Goal: Task Accomplishment & Management: Manage account settings

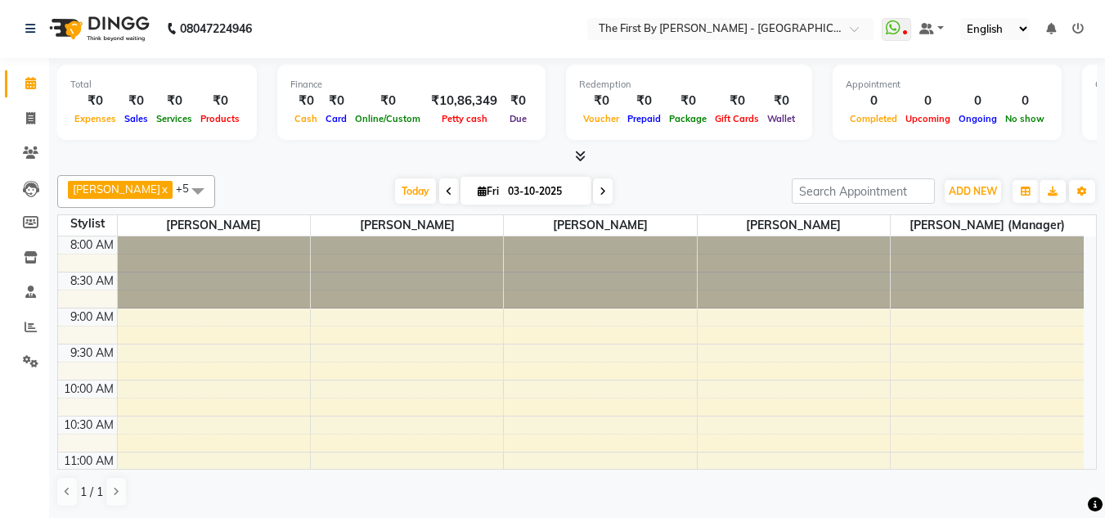
click at [439, 193] on span at bounding box center [449, 190] width 20 height 25
type input "02-10-2025"
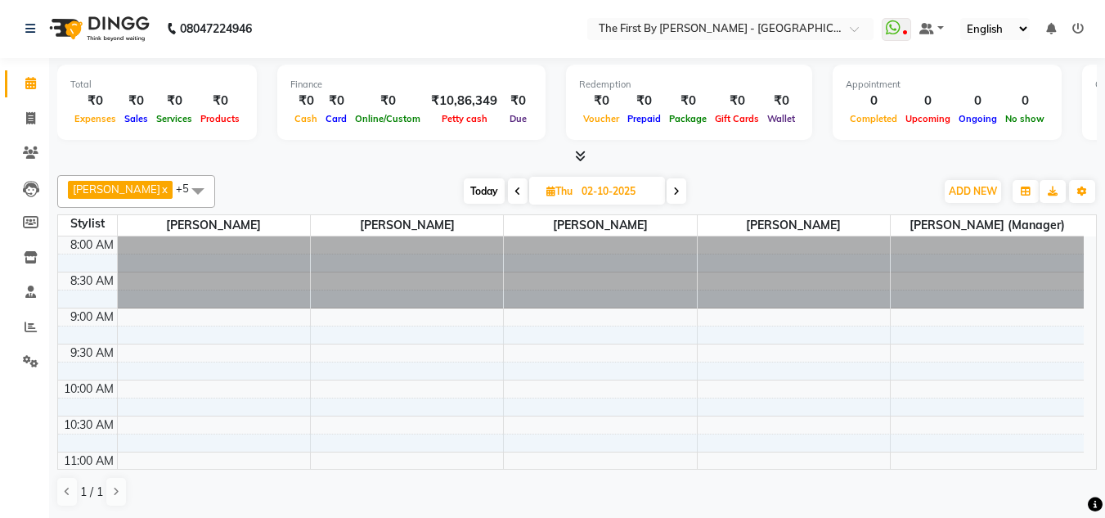
click at [29, 103] on li "Invoice" at bounding box center [24, 118] width 49 height 35
click at [31, 119] on icon at bounding box center [30, 118] width 9 height 12
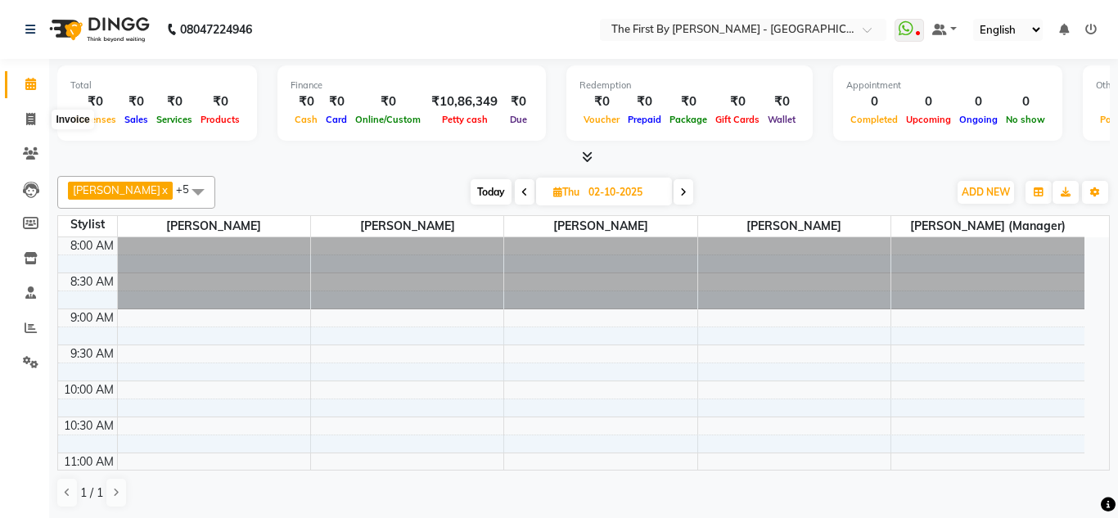
select select "service"
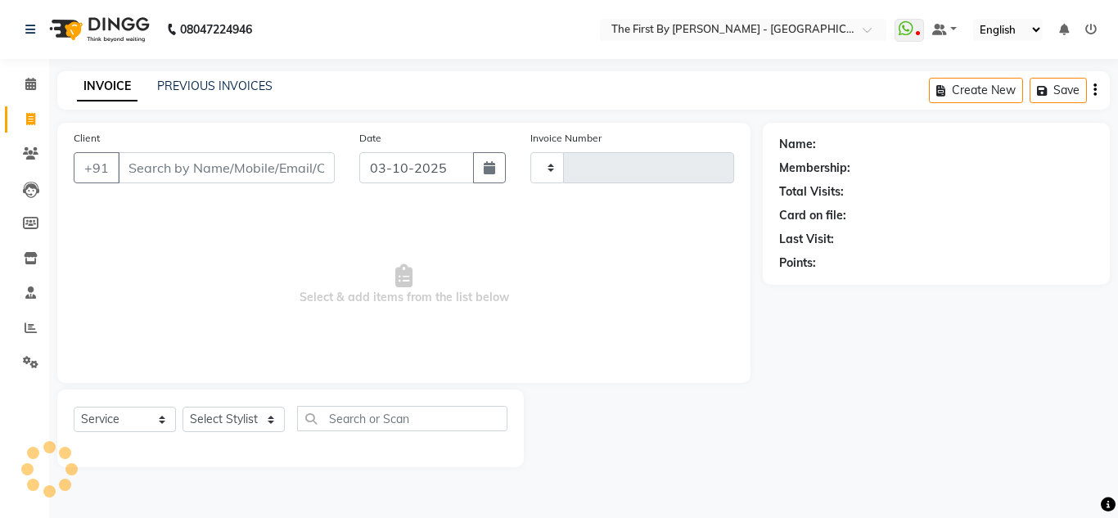
type input "0600"
select select "6407"
click at [483, 171] on button "button" at bounding box center [489, 167] width 33 height 31
select select "10"
select select "2025"
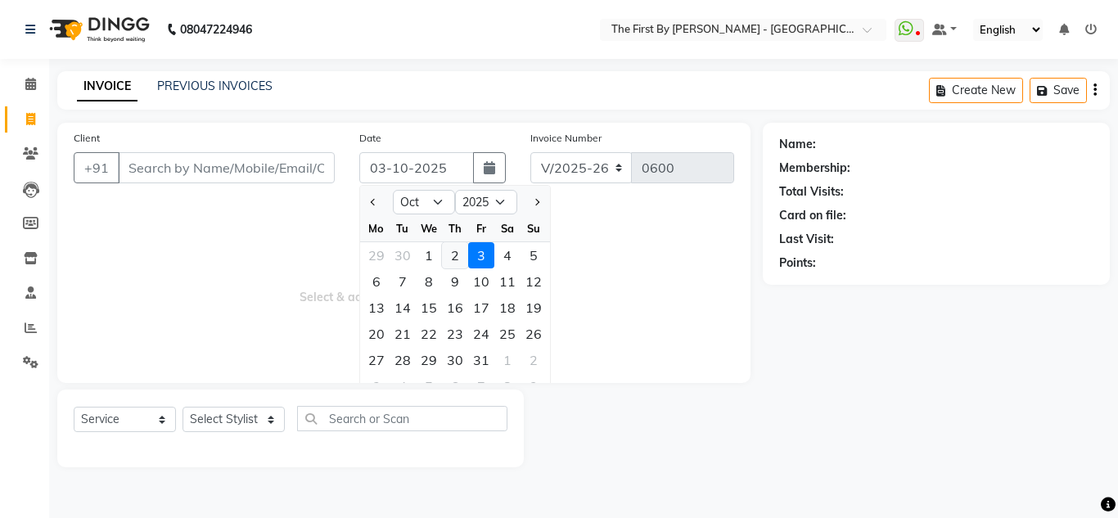
click at [461, 255] on div "2" at bounding box center [455, 255] width 26 height 26
type input "02-10-2025"
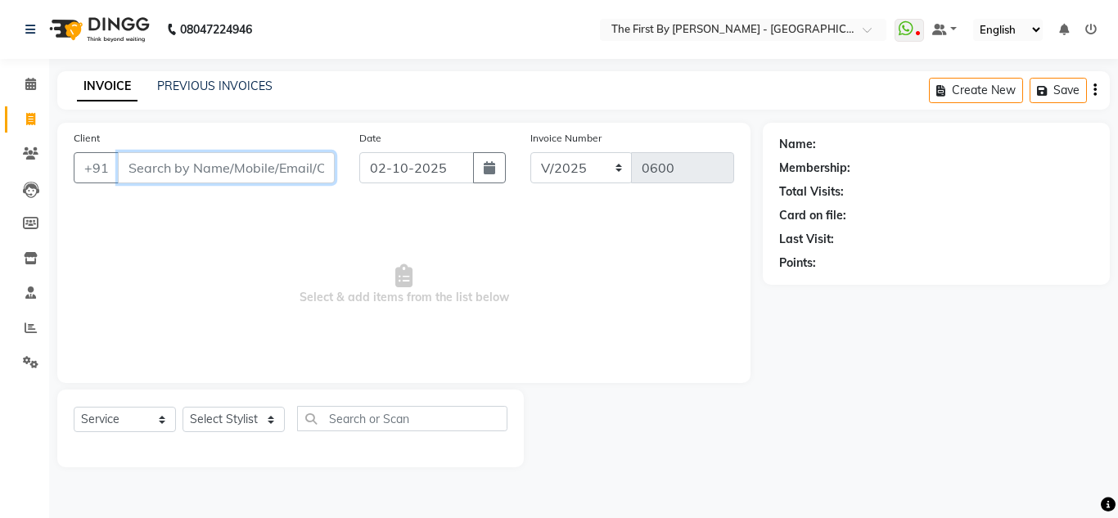
click at [147, 160] on input "Client" at bounding box center [226, 167] width 217 height 31
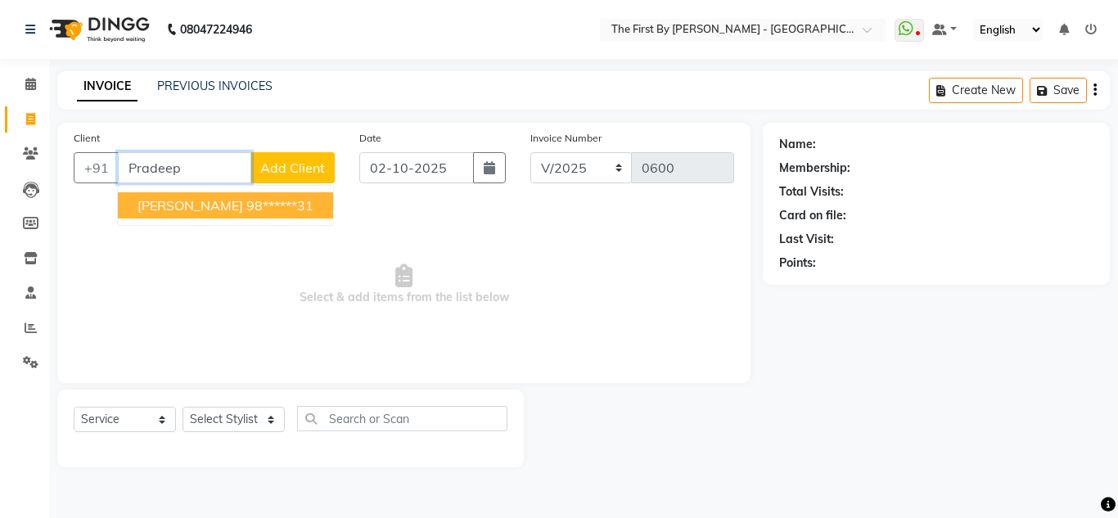
click at [257, 209] on ngb-highlight "98******31" at bounding box center [279, 205] width 67 height 16
type input "98******31"
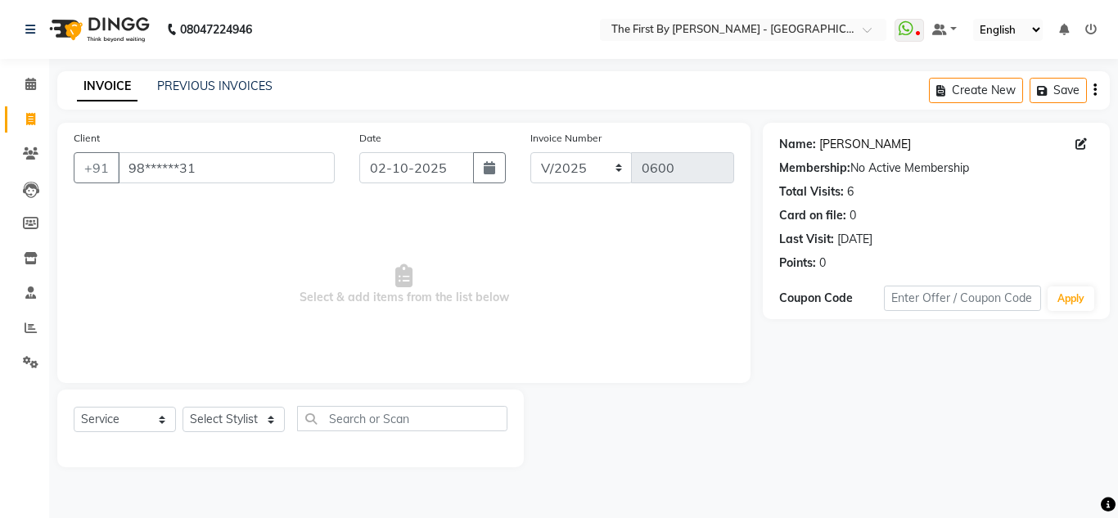
click at [864, 140] on link "[PERSON_NAME]" at bounding box center [865, 144] width 92 height 17
click at [402, 421] on input "text" at bounding box center [402, 418] width 210 height 25
type input "touchup"
click at [248, 422] on select "Select Stylist [PERSON_NAME] HR Admin [PERSON_NAME] [PERSON_NAME] [PERSON_NAME]…" at bounding box center [233, 419] width 102 height 25
select select "68243"
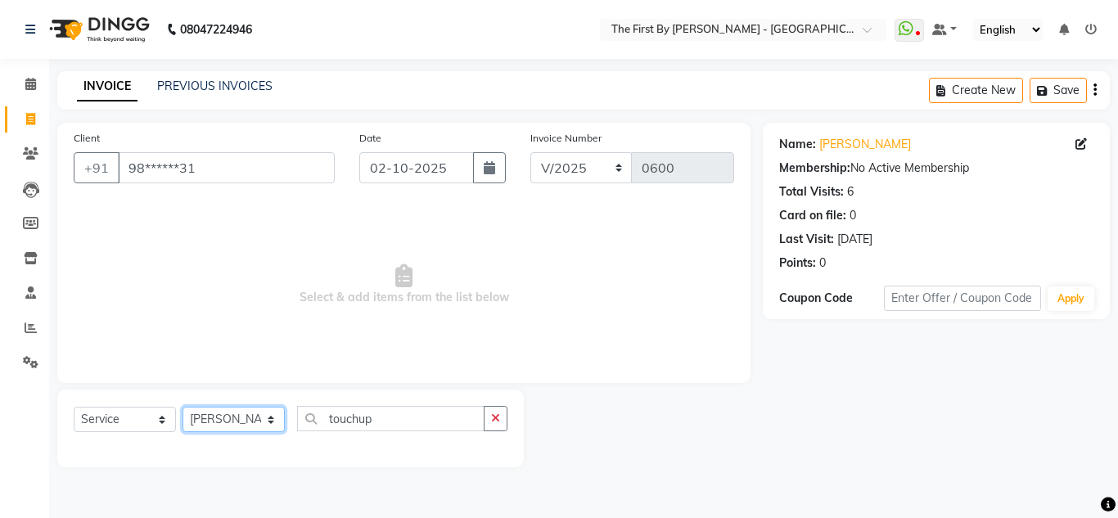
click at [182, 407] on select "Select Stylist [PERSON_NAME] HR Admin [PERSON_NAME] [PERSON_NAME] [PERSON_NAME]…" at bounding box center [233, 419] width 102 height 25
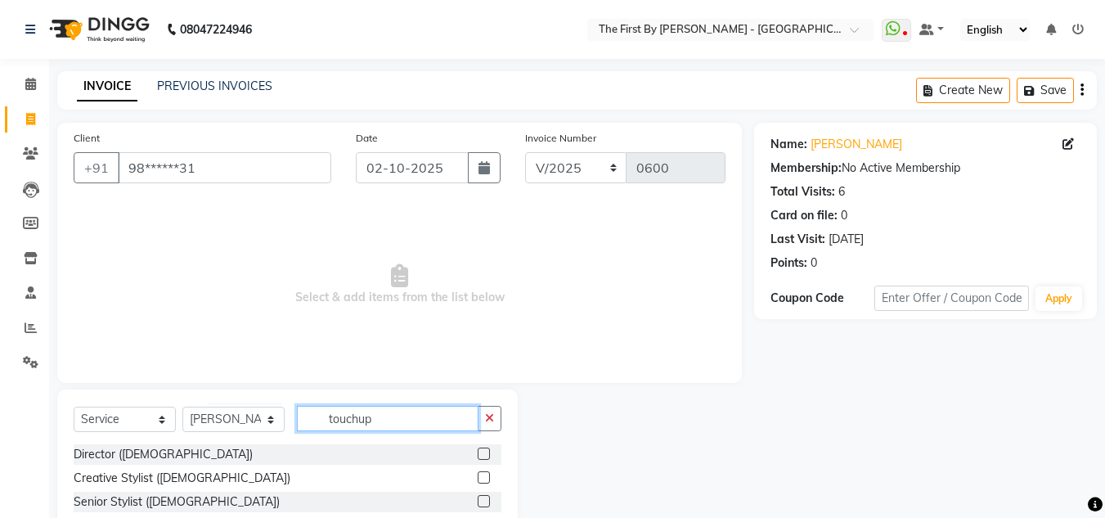
click at [407, 421] on input "touchup" at bounding box center [388, 418] width 182 height 25
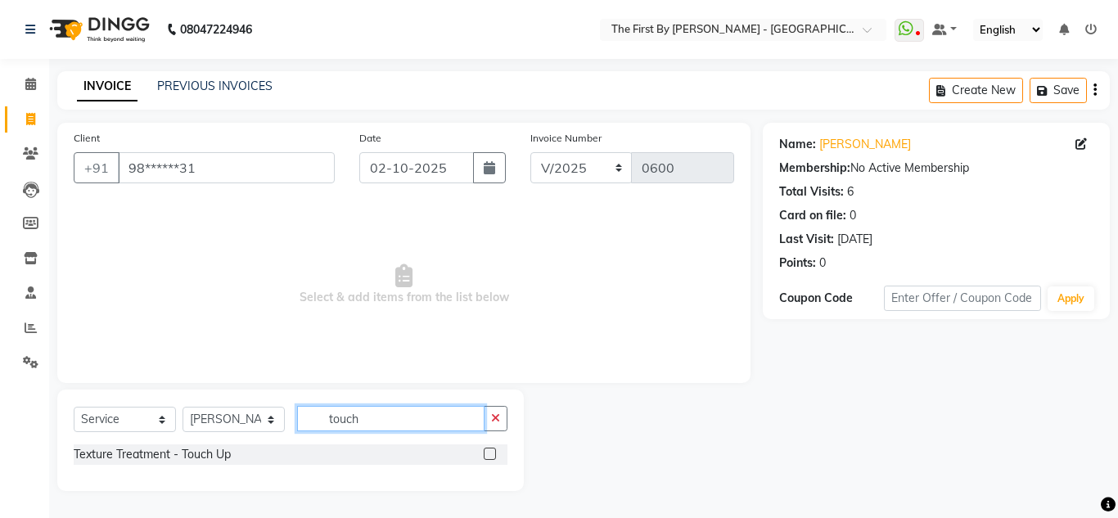
type input "touch"
click at [492, 452] on label at bounding box center [490, 454] width 12 height 12
click at [492, 452] on input "checkbox" at bounding box center [489, 454] width 11 height 11
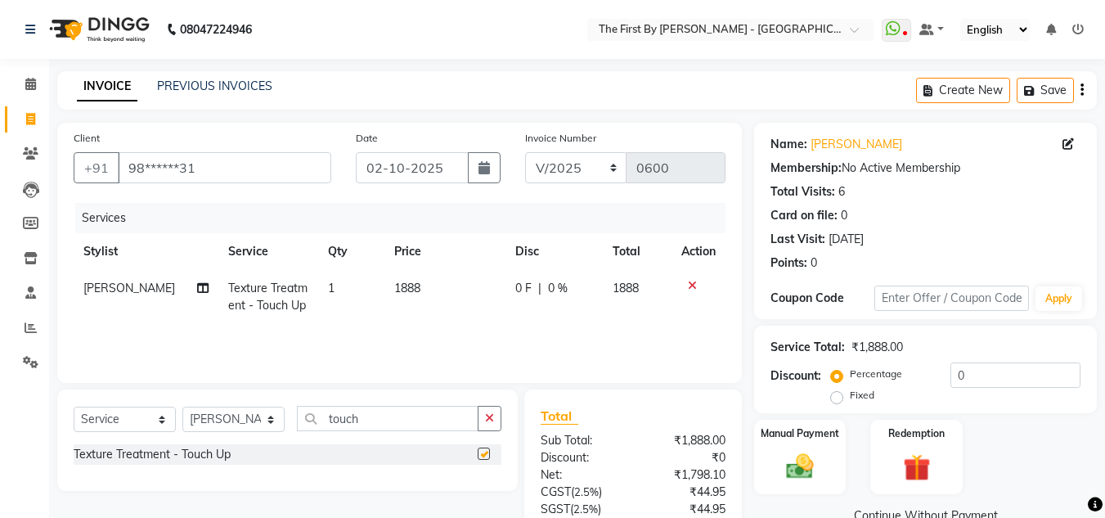
checkbox input "false"
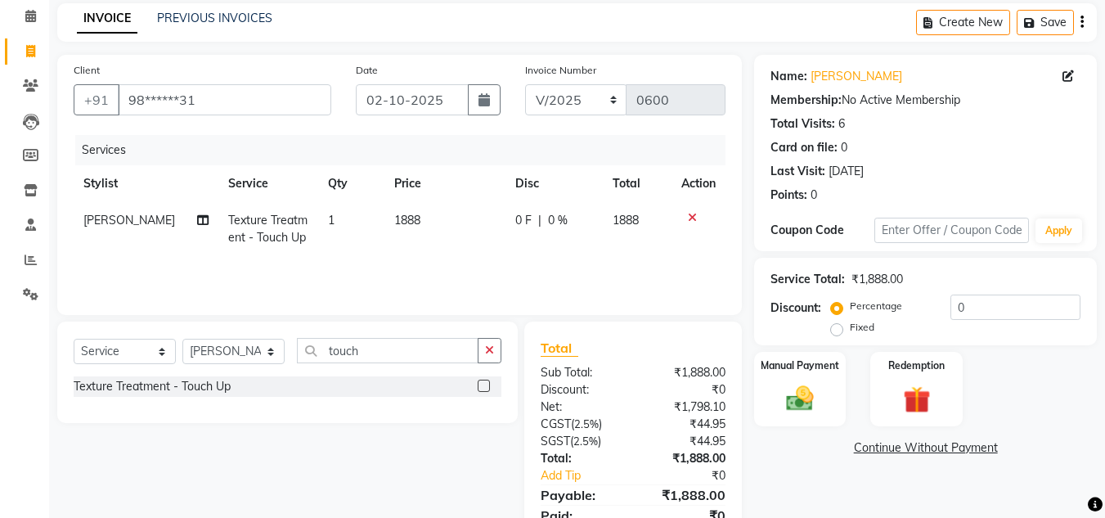
scroll to position [137, 0]
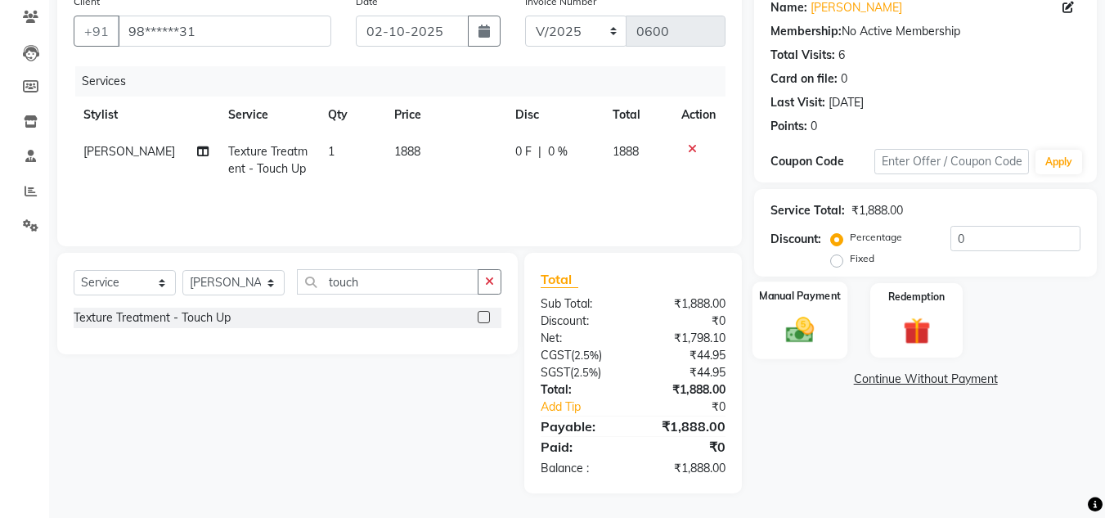
click at [777, 326] on img at bounding box center [800, 329] width 46 height 33
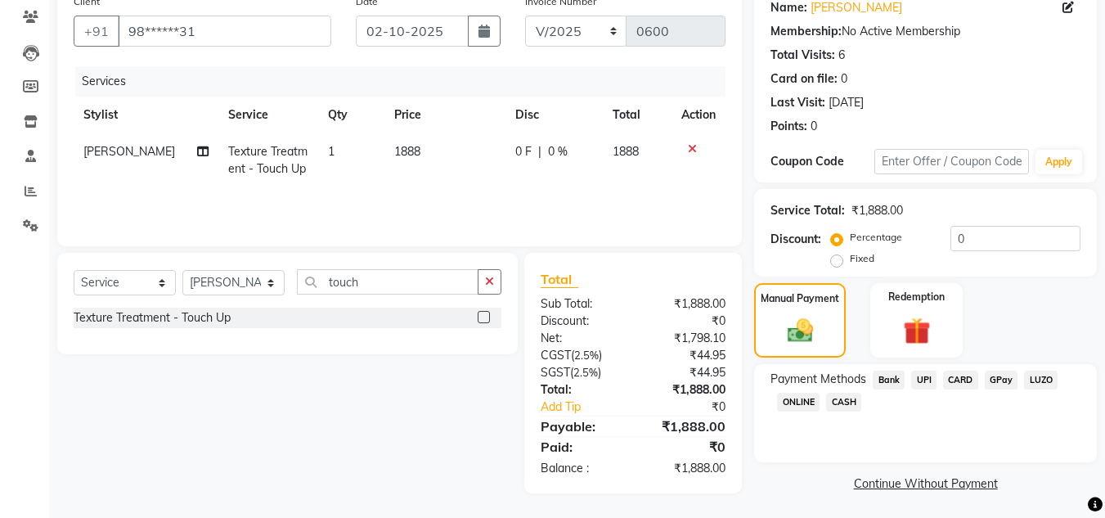
click at [959, 375] on span "CARD" at bounding box center [960, 380] width 35 height 19
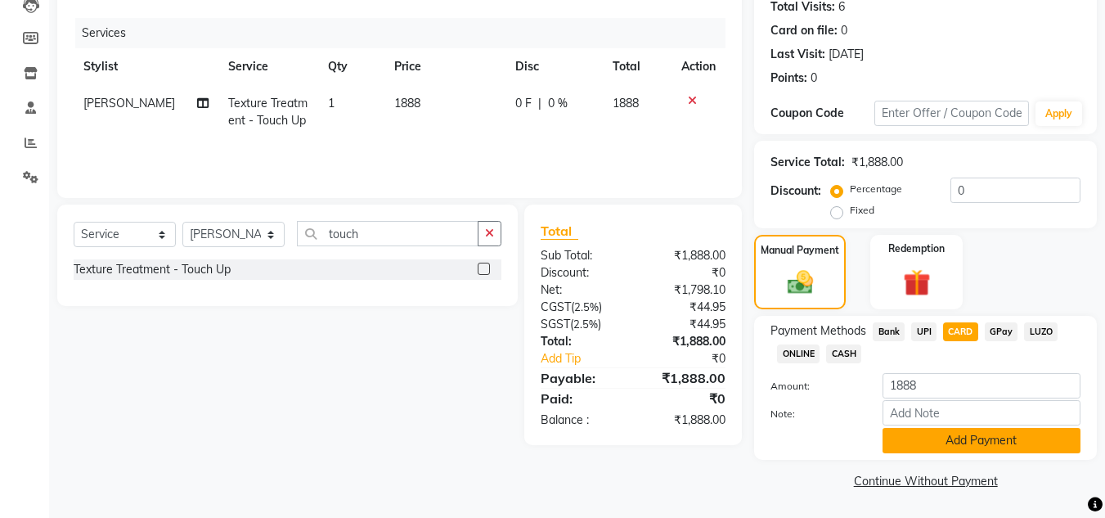
click at [969, 450] on button "Add Payment" at bounding box center [982, 440] width 198 height 25
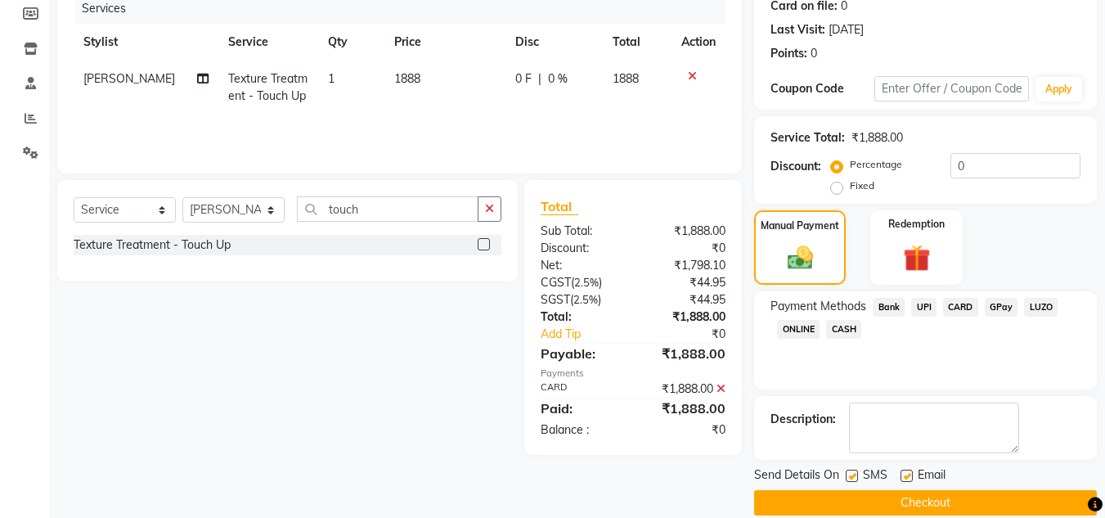
scroll to position [232, 0]
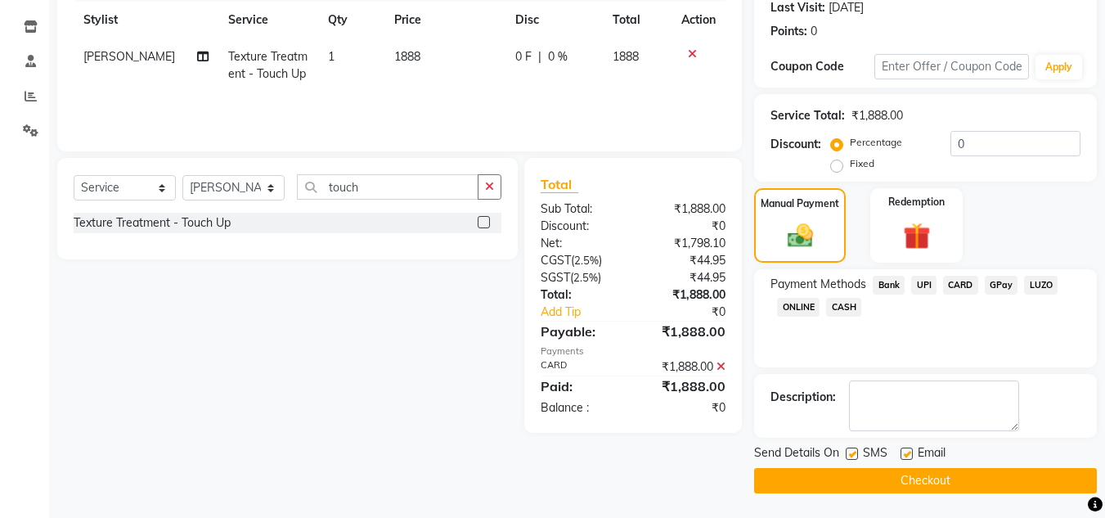
click at [956, 470] on button "Checkout" at bounding box center [925, 480] width 343 height 25
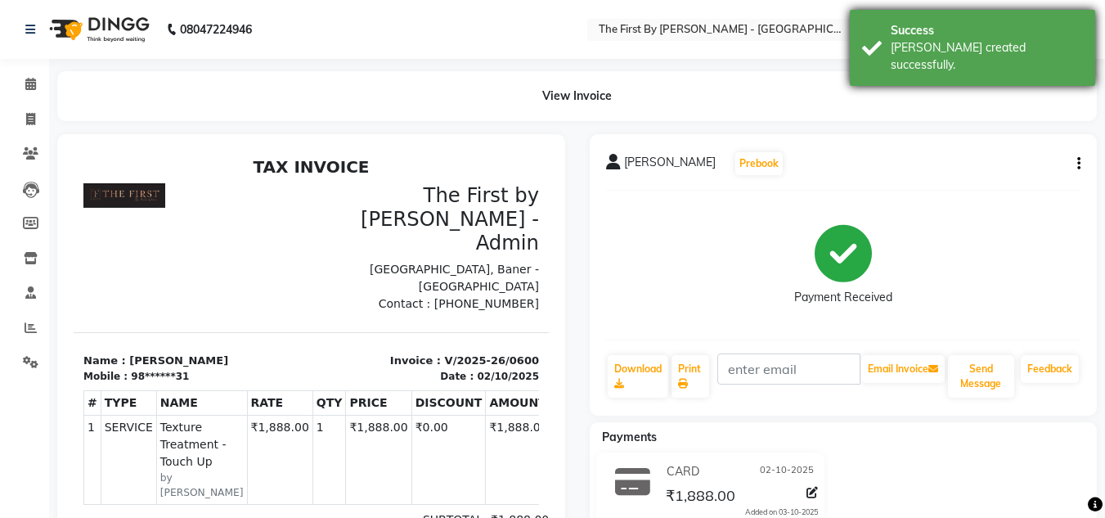
drag, startPoint x: 861, startPoint y: 47, endPoint x: 550, endPoint y: 287, distance: 393.2
click at [861, 47] on div "Success [PERSON_NAME] created successfully." at bounding box center [972, 48] width 245 height 76
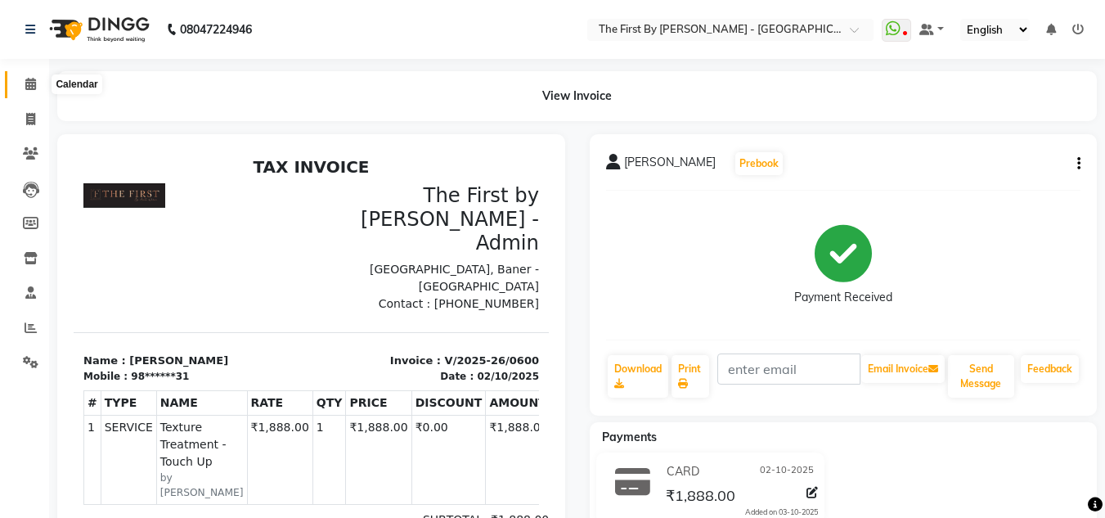
click at [40, 88] on span at bounding box center [30, 84] width 29 height 19
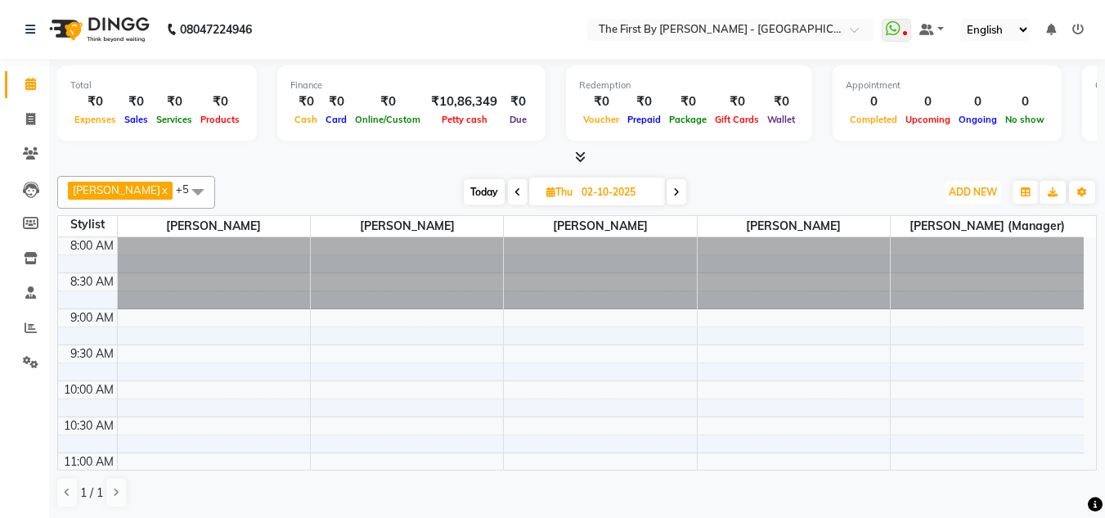
drag, startPoint x: 981, startPoint y: 196, endPoint x: 950, endPoint y: 218, distance: 38.1
click at [974, 198] on button "ADD NEW Toggle Dropdown" at bounding box center [973, 192] width 56 height 23
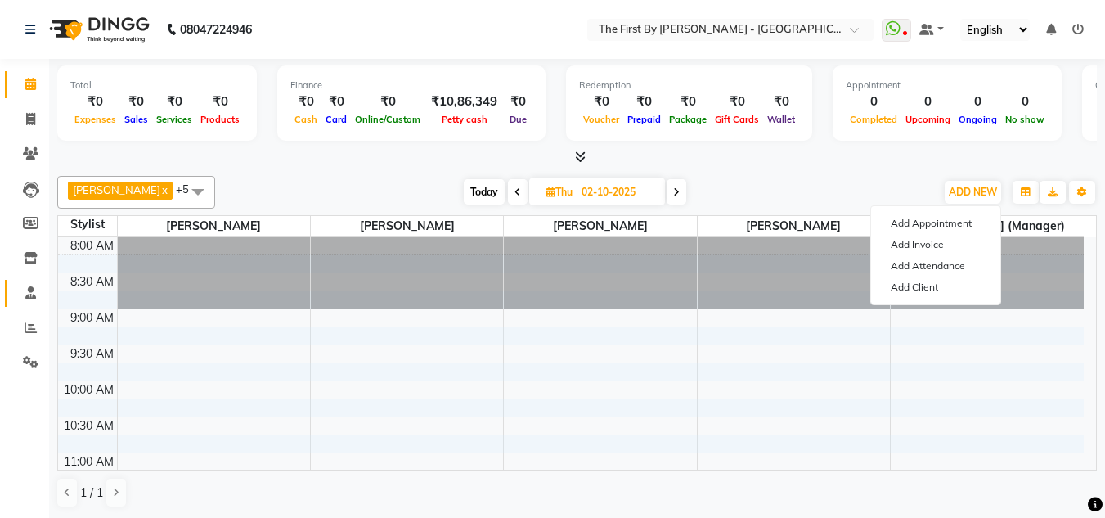
click at [16, 293] on link "Staff" at bounding box center [24, 293] width 39 height 27
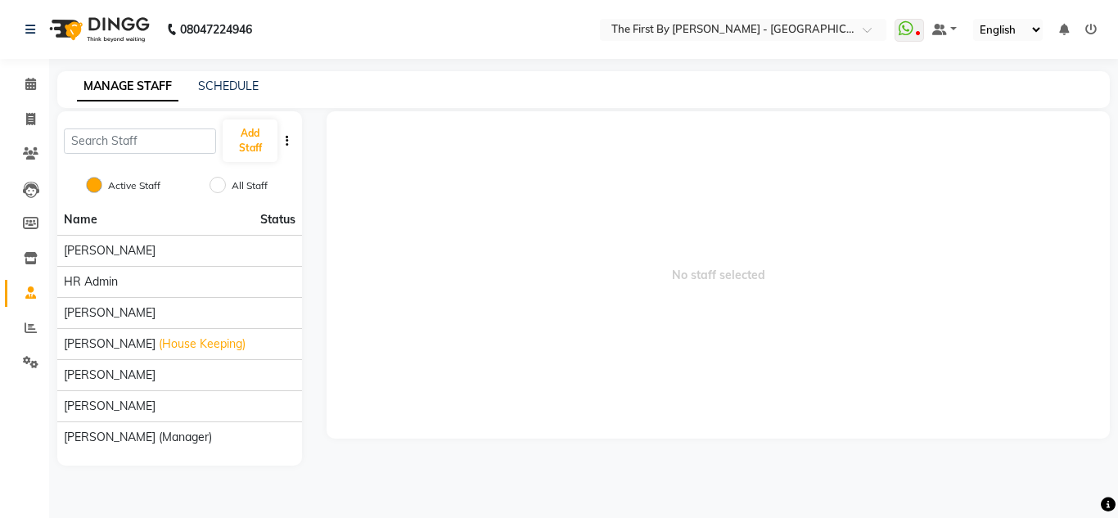
click at [282, 142] on button "button" at bounding box center [287, 141] width 16 height 17
click at [225, 184] on input "All Staff" at bounding box center [217, 185] width 16 height 16
radio input "true"
radio input "false"
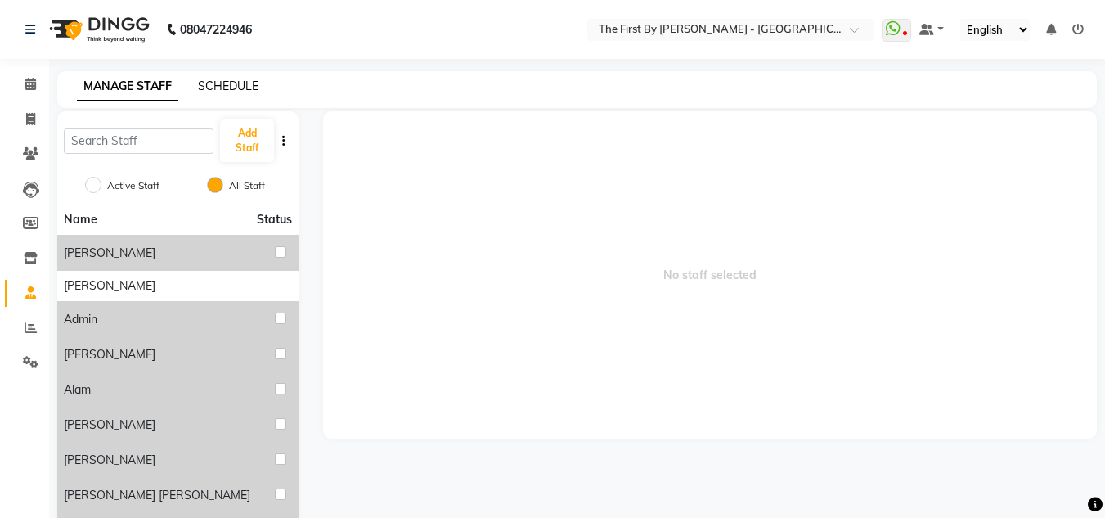
click at [254, 80] on link "SCHEDULE" at bounding box center [228, 86] width 61 height 15
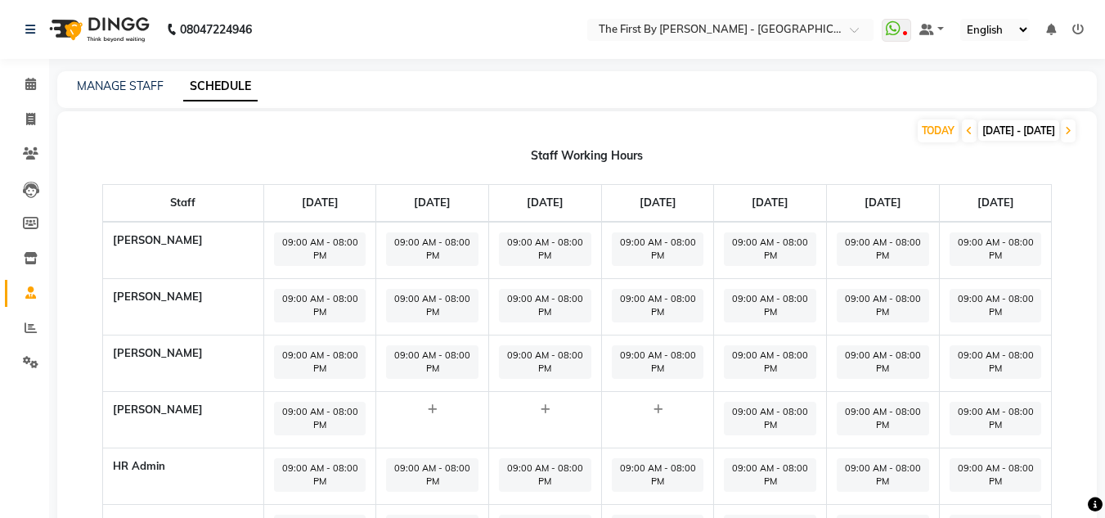
click at [145, 93] on div "MANAGE STAFF" at bounding box center [120, 86] width 87 height 17
click at [160, 81] on link "MANAGE STAFF" at bounding box center [120, 86] width 87 height 15
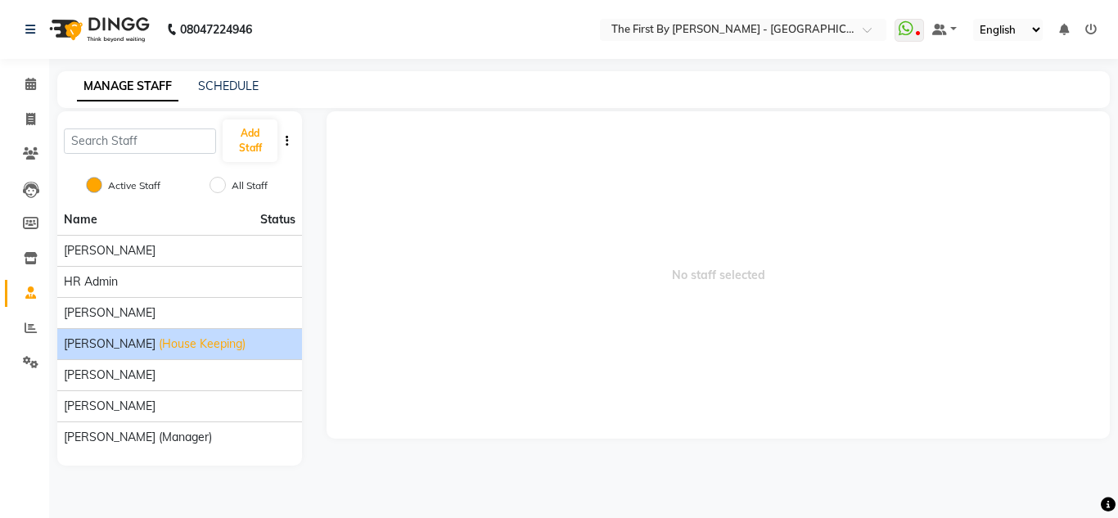
drag, startPoint x: 170, startPoint y: 349, endPoint x: 154, endPoint y: 339, distance: 19.1
click at [159, 339] on span "(House Keeping)" at bounding box center [202, 343] width 87 height 17
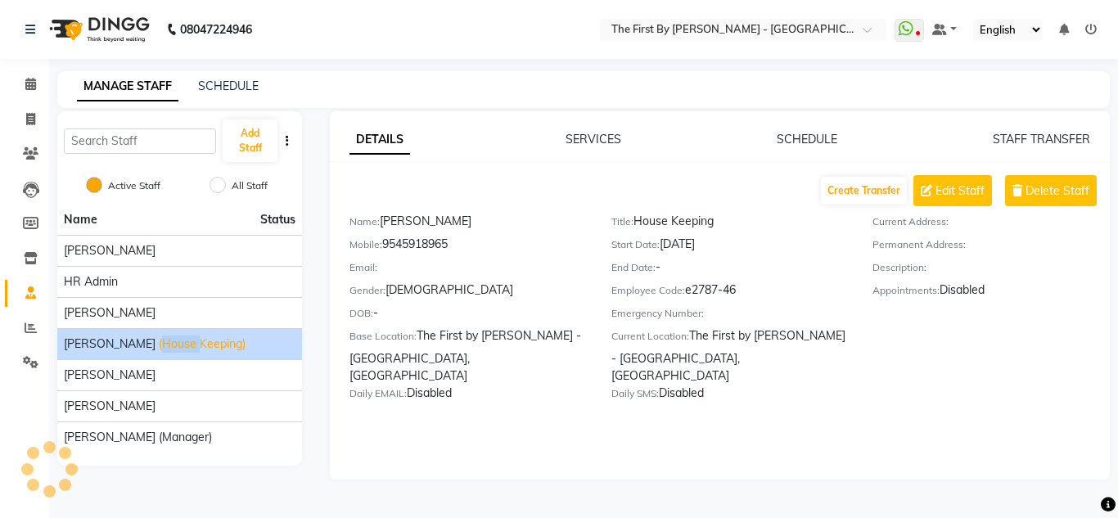
click at [159, 339] on span "(House Keeping)" at bounding box center [202, 343] width 87 height 17
click at [972, 409] on div "DETAILS SERVICES SCHEDULE STAFF TRANSFER Create Transfer Edit Staff Delete Staf…" at bounding box center [720, 295] width 780 height 368
click at [1026, 186] on span "Delete Staff" at bounding box center [1057, 190] width 64 height 17
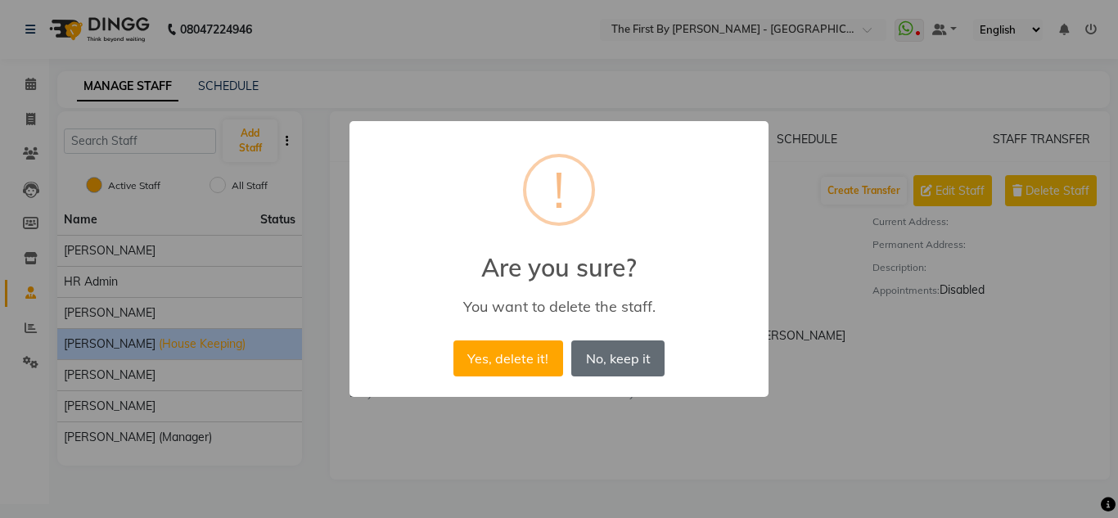
click at [637, 354] on button "No, keep it" at bounding box center [617, 358] width 93 height 36
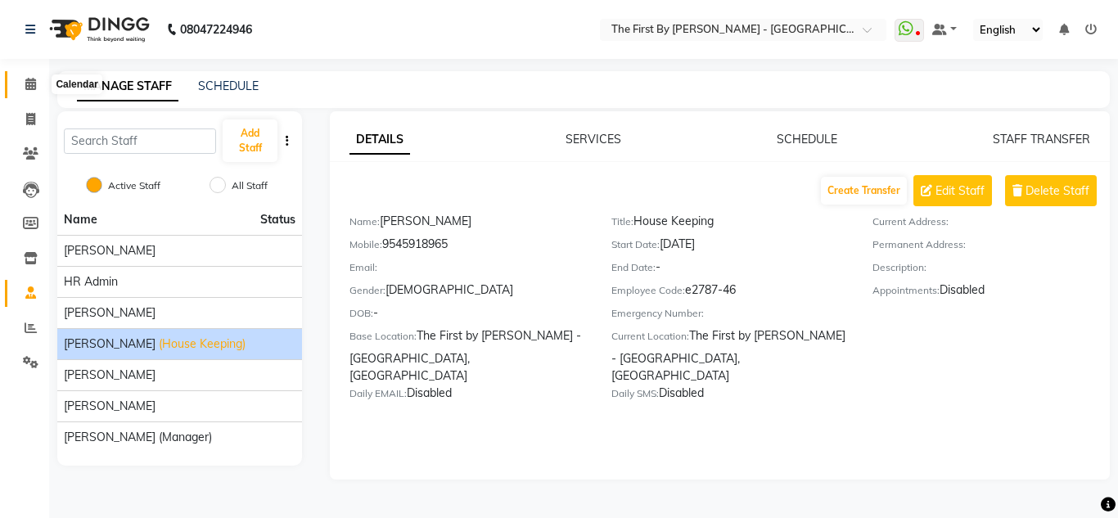
drag, startPoint x: 38, startPoint y: 79, endPoint x: 44, endPoint y: 87, distance: 10.0
click at [38, 79] on span at bounding box center [30, 84] width 29 height 19
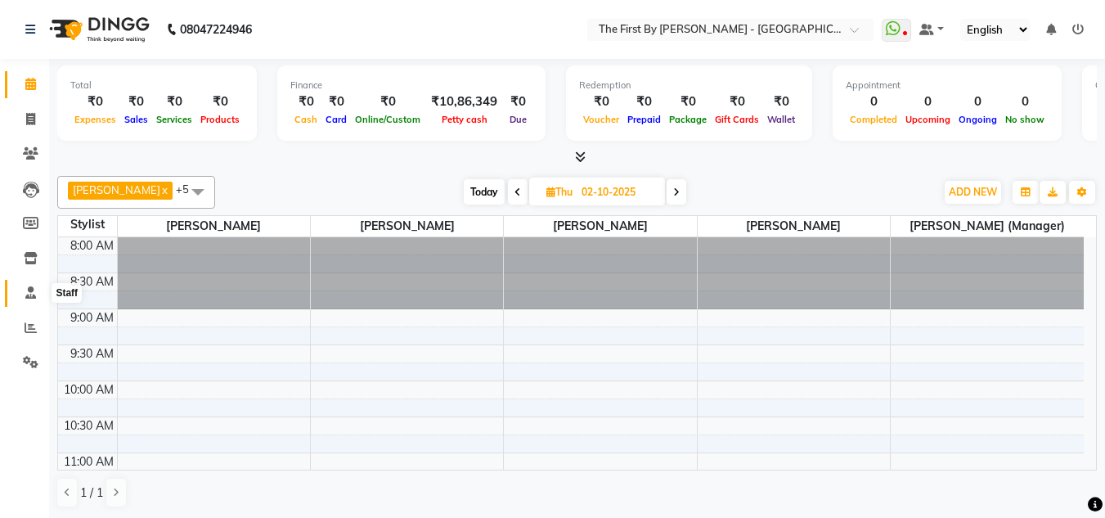
click at [30, 292] on icon at bounding box center [30, 292] width 11 height 12
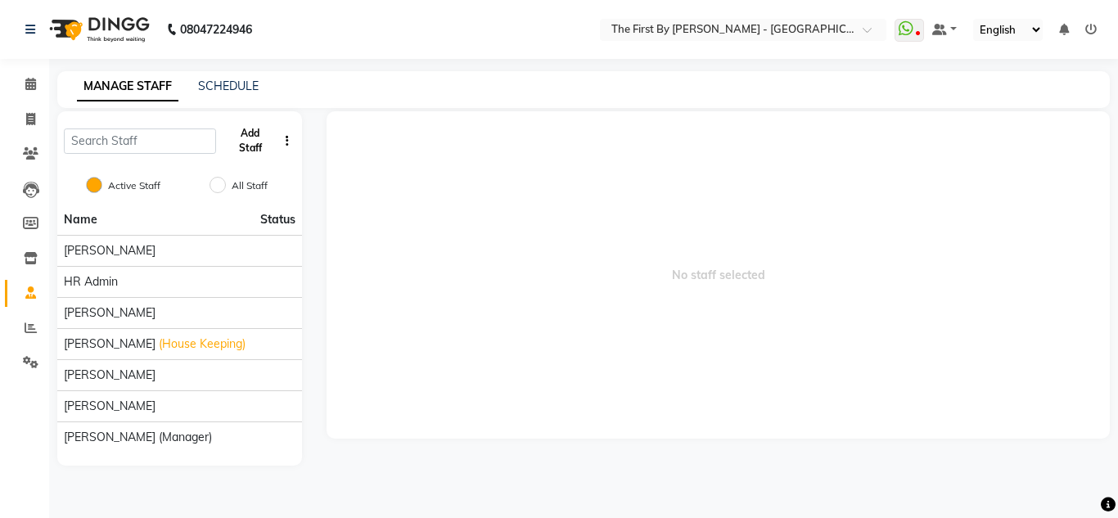
click at [250, 137] on button "Add Staff" at bounding box center [250, 140] width 55 height 43
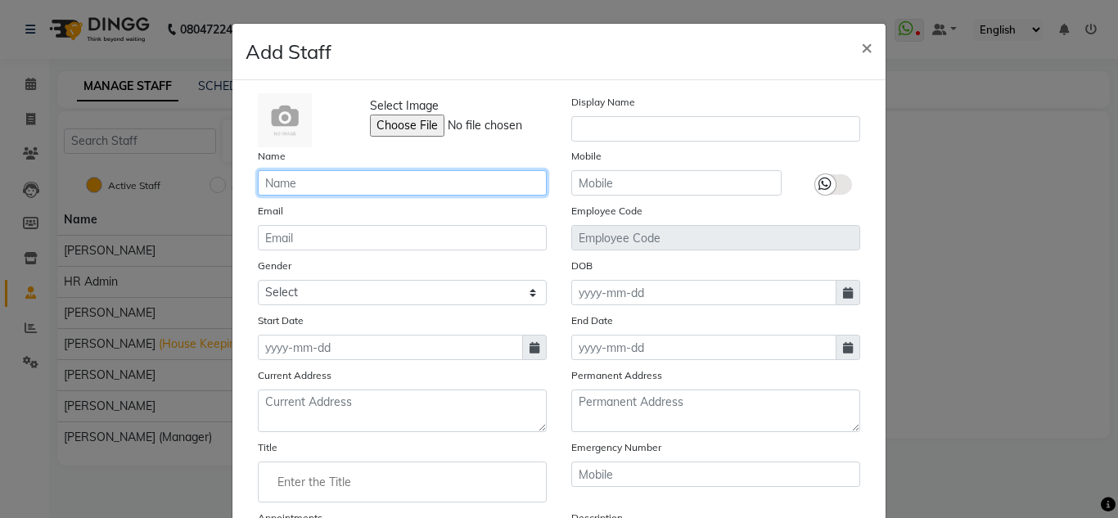
click at [368, 191] on input "text" at bounding box center [402, 182] width 289 height 25
type input "[PERSON_NAME]"
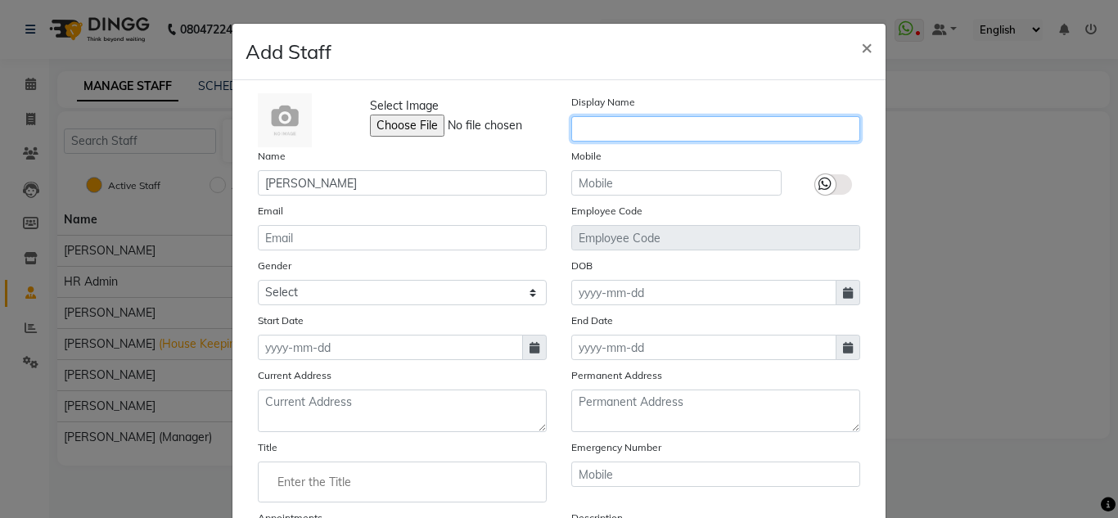
click at [660, 124] on input "text" at bounding box center [715, 128] width 289 height 25
type input "[PERSON_NAME] (HouseKeeping)"
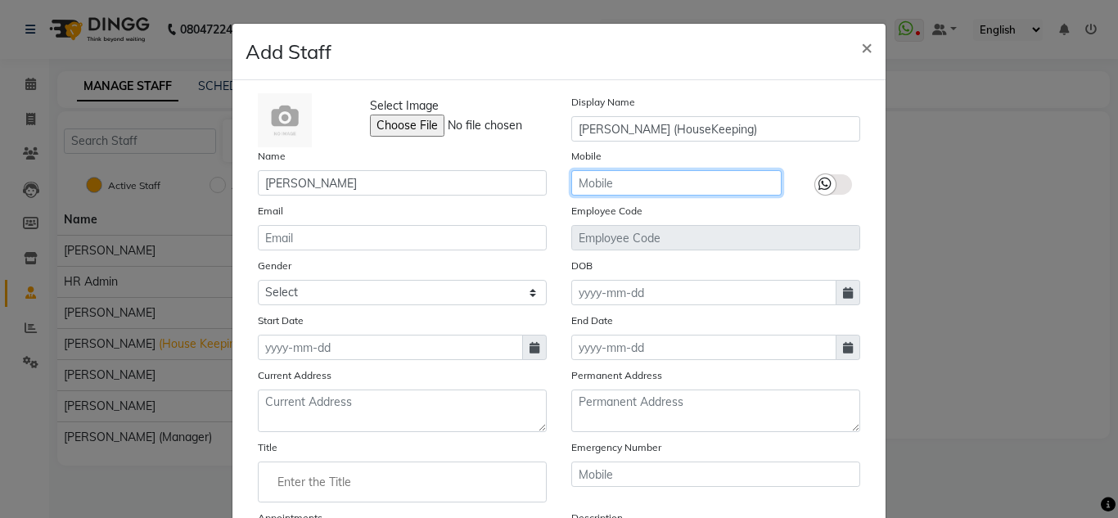
click at [641, 172] on input "text" at bounding box center [676, 182] width 210 height 25
click at [717, 182] on input "text" at bounding box center [676, 182] width 210 height 25
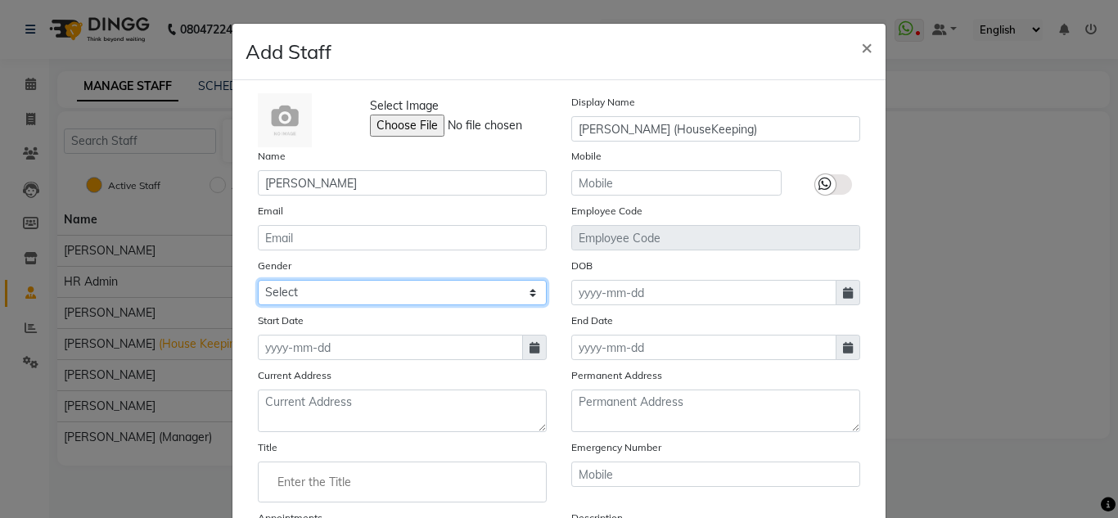
click at [326, 292] on select "Select [DEMOGRAPHIC_DATA] [DEMOGRAPHIC_DATA] Other Prefer Not To Say" at bounding box center [402, 292] width 289 height 25
select select "[DEMOGRAPHIC_DATA]"
click at [258, 280] on select "Select [DEMOGRAPHIC_DATA] [DEMOGRAPHIC_DATA] Other Prefer Not To Say" at bounding box center [402, 292] width 289 height 25
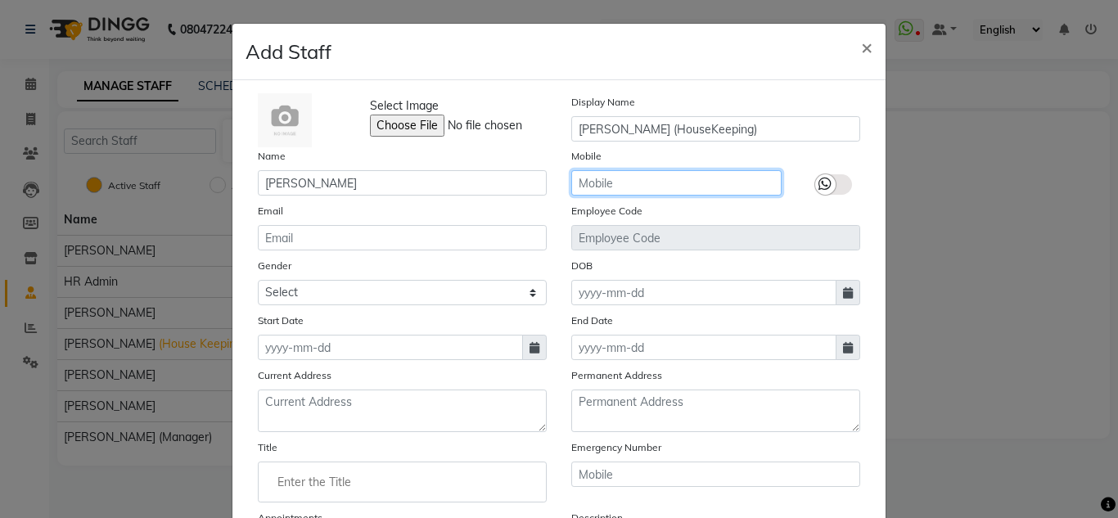
drag, startPoint x: 641, startPoint y: 191, endPoint x: 794, endPoint y: 219, distance: 156.3
click at [641, 193] on input "text" at bounding box center [676, 182] width 210 height 25
type input "7030483286"
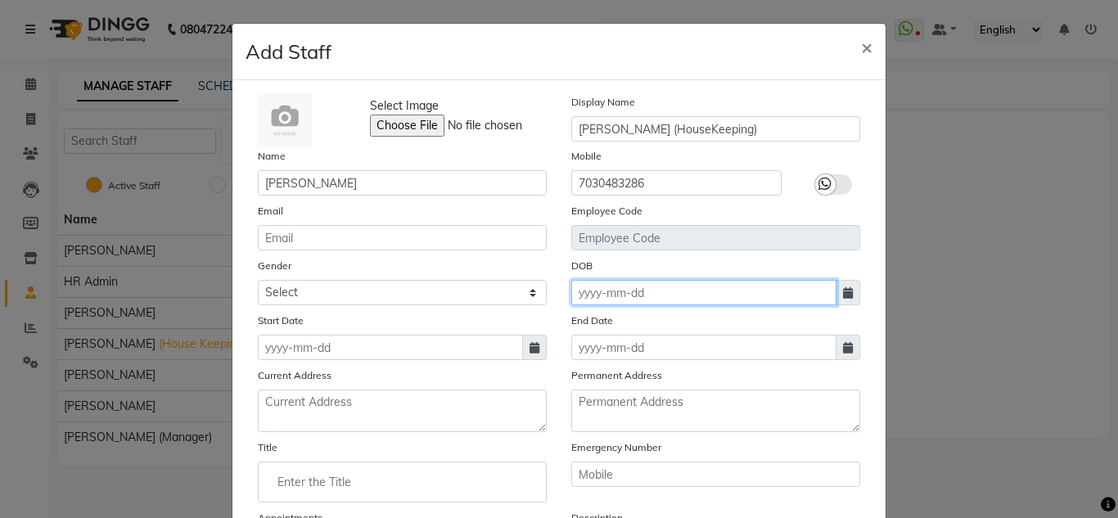
click at [635, 286] on input at bounding box center [703, 292] width 265 height 25
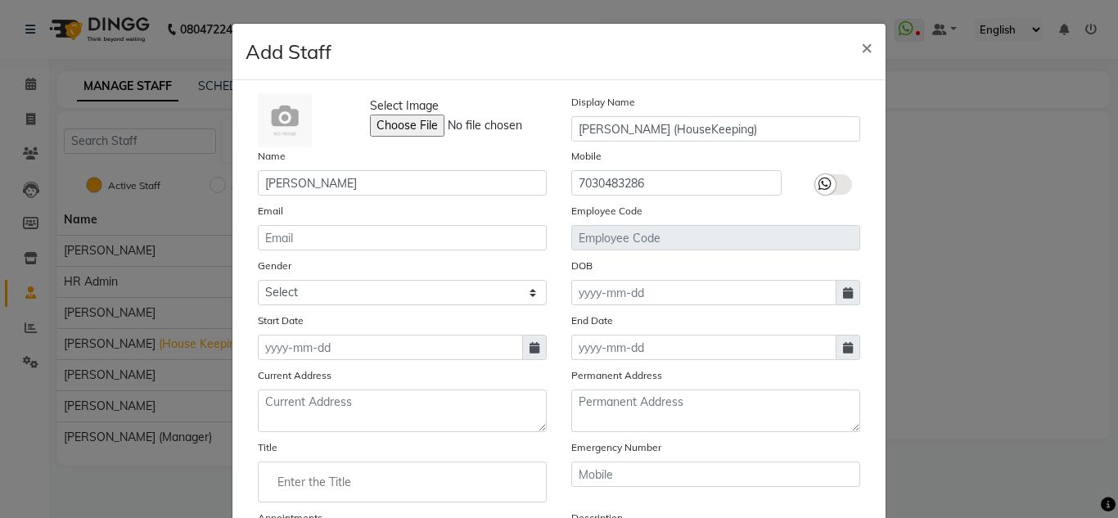
select select "10"
select select "2025"
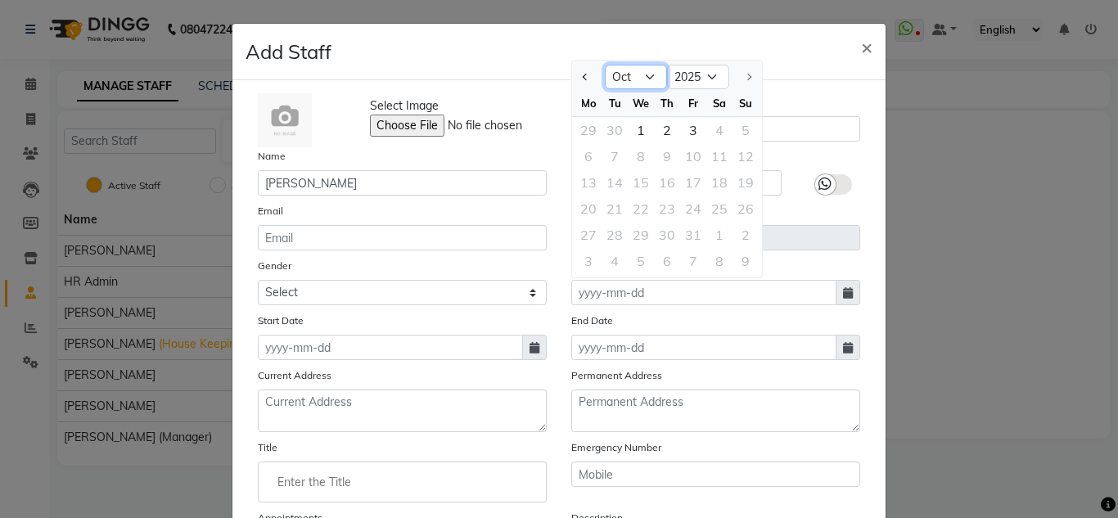
click at [646, 74] on select "Jan Feb Mar Apr May Jun [DATE] Aug Sep Oct" at bounding box center [636, 77] width 62 height 25
select select "6"
click at [605, 65] on select "Jan Feb Mar Apr May Jun [DATE] Aug Sep Oct" at bounding box center [636, 77] width 62 height 25
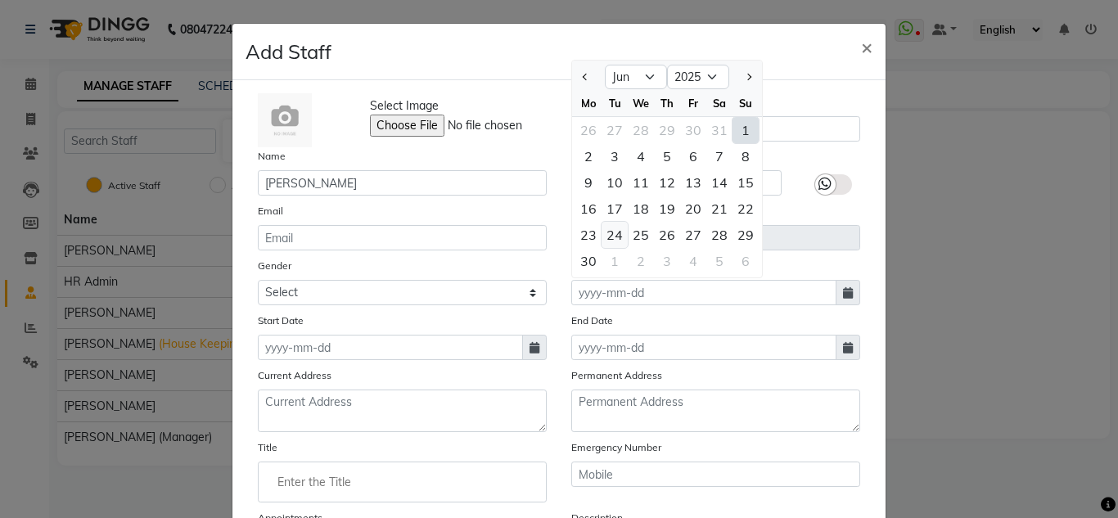
click at [602, 235] on div "24" at bounding box center [614, 235] width 26 height 26
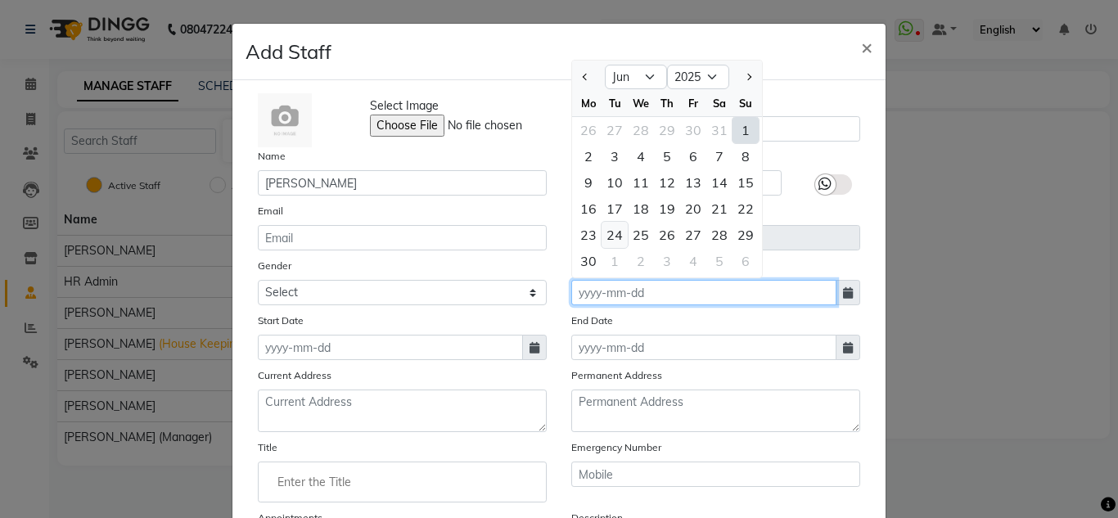
type input "[DATE]"
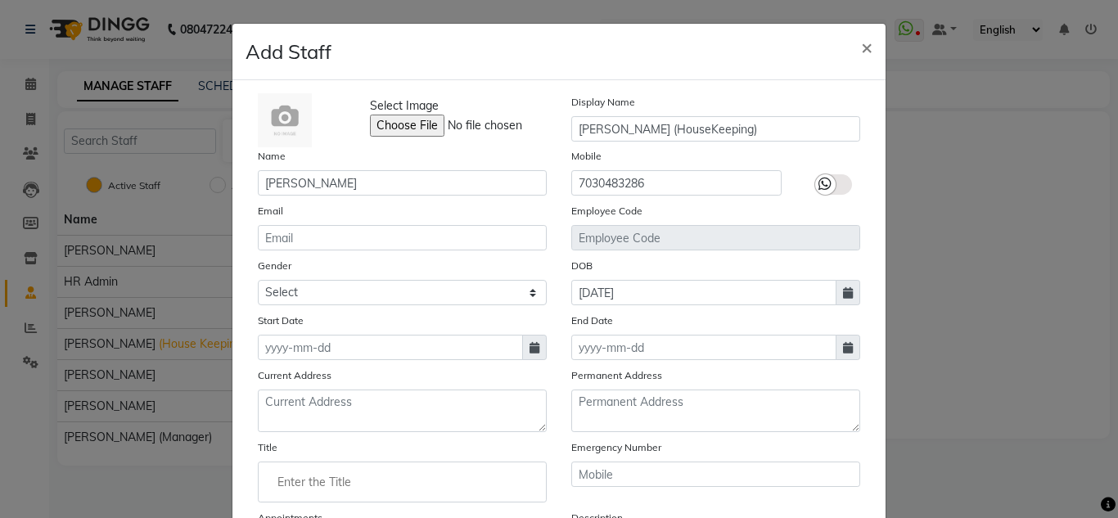
click at [852, 302] on span at bounding box center [847, 292] width 25 height 25
select select "6"
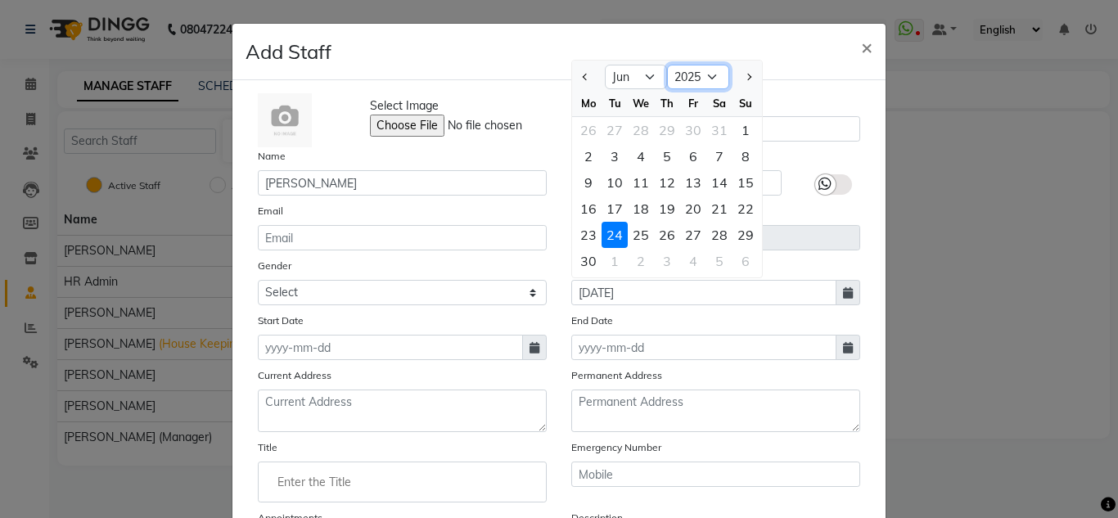
click at [694, 70] on select "1920 1921 1922 1923 1924 1925 1926 1927 1928 1929 1930 1931 1932 1933 1934 1935…" at bounding box center [698, 77] width 62 height 25
select select "2003"
click at [667, 65] on select "1920 1921 1922 1923 1924 1925 1926 1927 1928 1929 1930 1931 1932 1933 1934 1935…" at bounding box center [698, 77] width 62 height 25
click at [794, 202] on div "Select Image Display Name [PERSON_NAME] (HouseKeeping) Name [PERSON_NAME] Mobil…" at bounding box center [558, 356] width 627 height 527
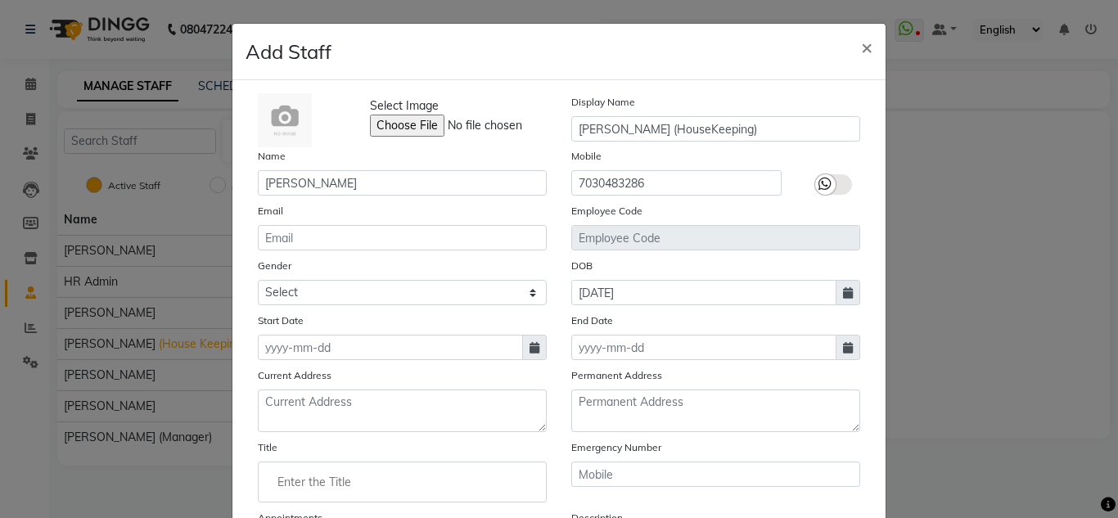
scroll to position [82, 0]
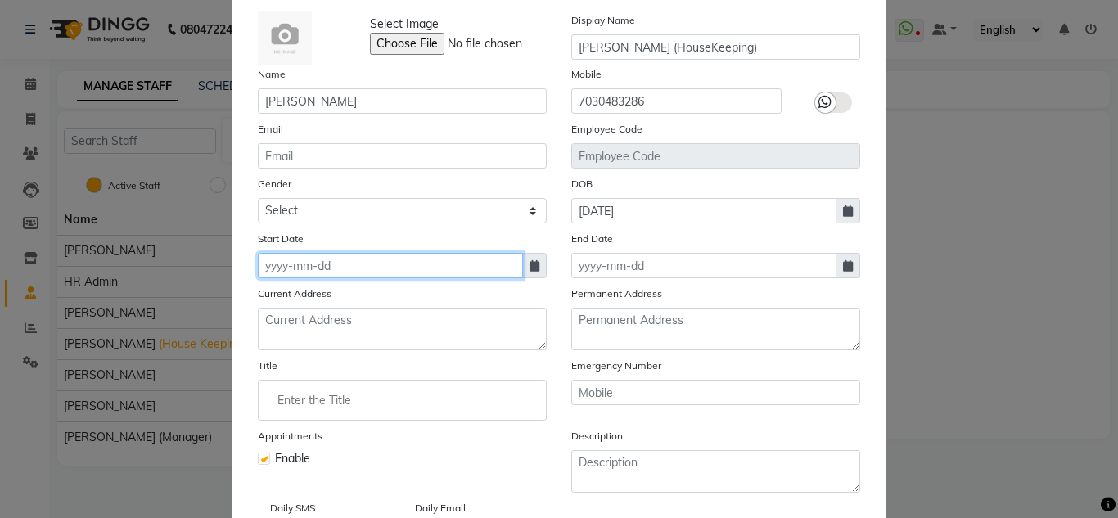
drag, startPoint x: 281, startPoint y: 271, endPoint x: 289, endPoint y: 267, distance: 8.4
click at [283, 269] on input at bounding box center [390, 265] width 265 height 25
select select "10"
select select "2025"
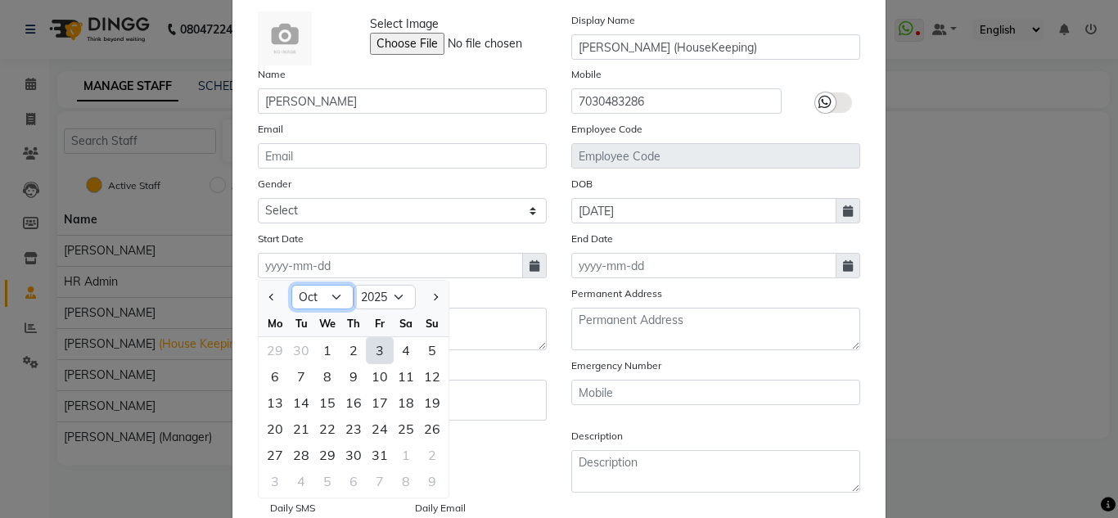
click at [327, 301] on select "Jan Feb Mar Apr May Jun [DATE] Aug Sep Oct Nov Dec" at bounding box center [322, 297] width 62 height 25
select select "9"
click at [291, 285] on select "Jan Feb Mar Apr May Jun [DATE] Aug Sep Oct Nov Dec" at bounding box center [322, 297] width 62 height 25
click at [435, 424] on div "28" at bounding box center [432, 429] width 26 height 26
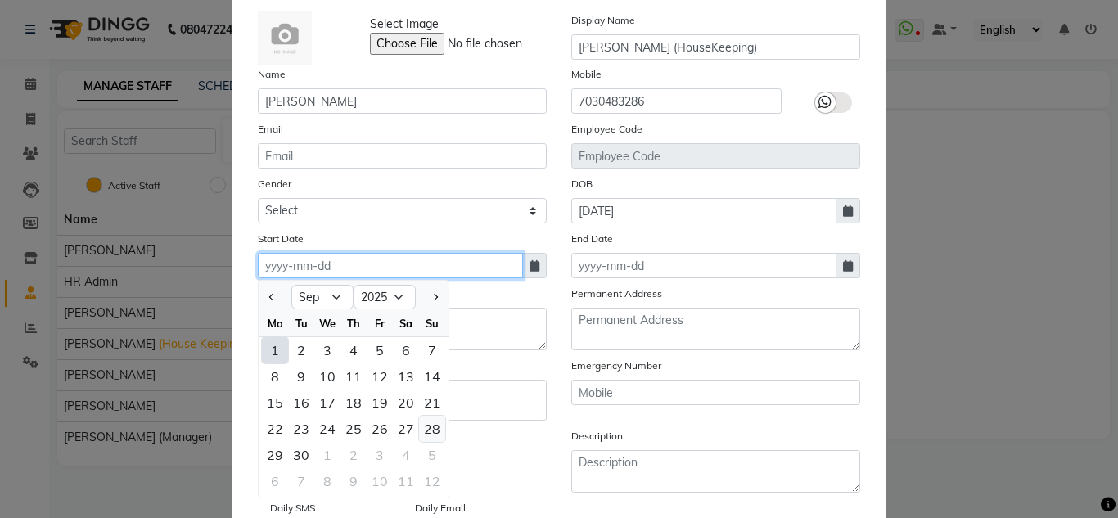
type input "28-09-2025"
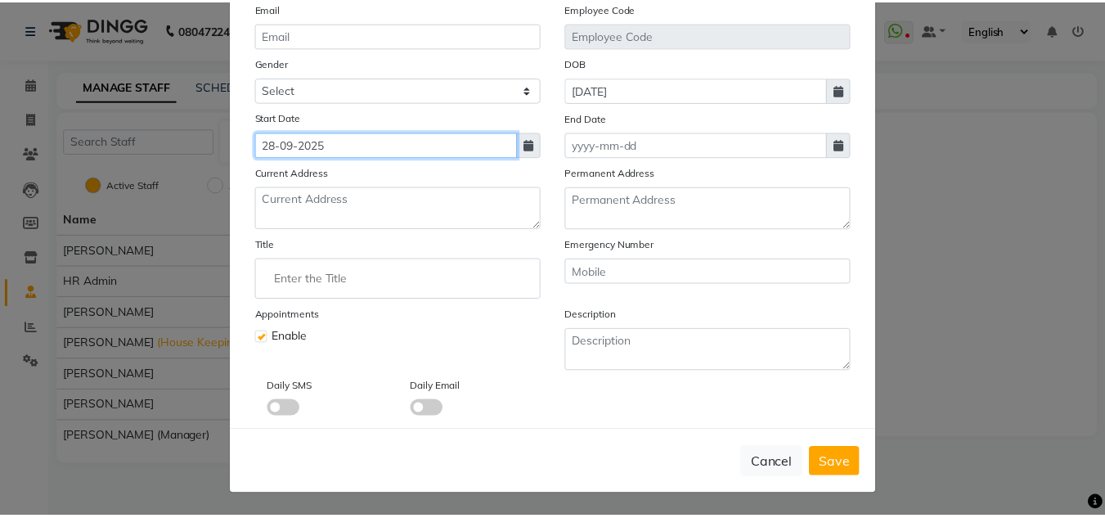
scroll to position [204, 0]
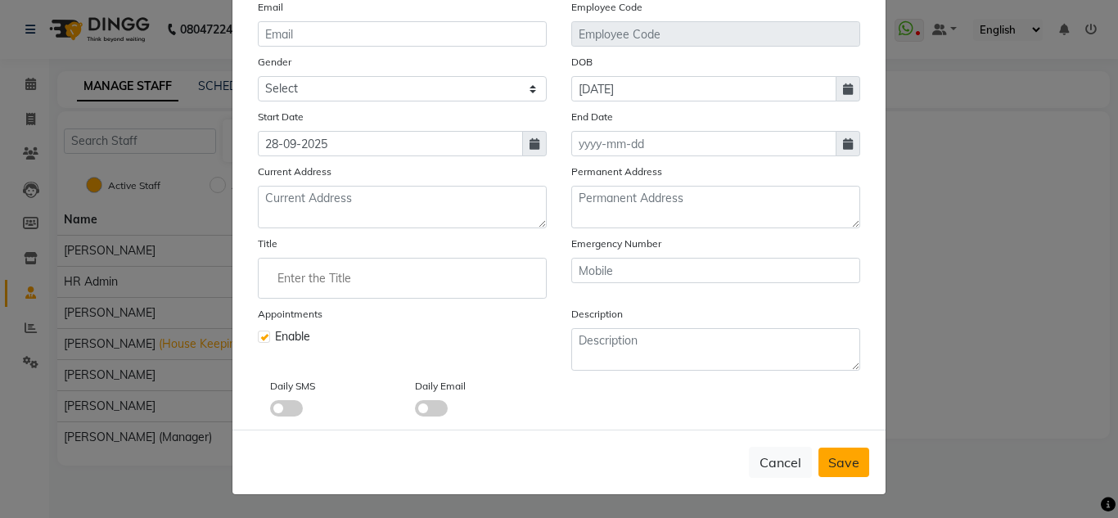
click at [839, 458] on span "Save" at bounding box center [843, 462] width 31 height 16
select select
checkbox input "false"
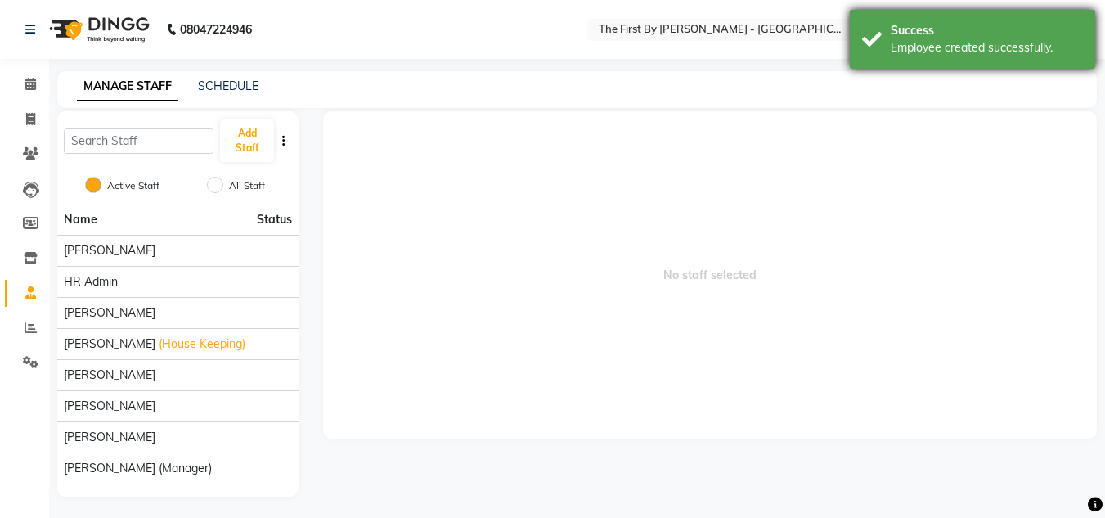
click at [893, 16] on div "Success Employee created successfully." at bounding box center [972, 39] width 245 height 59
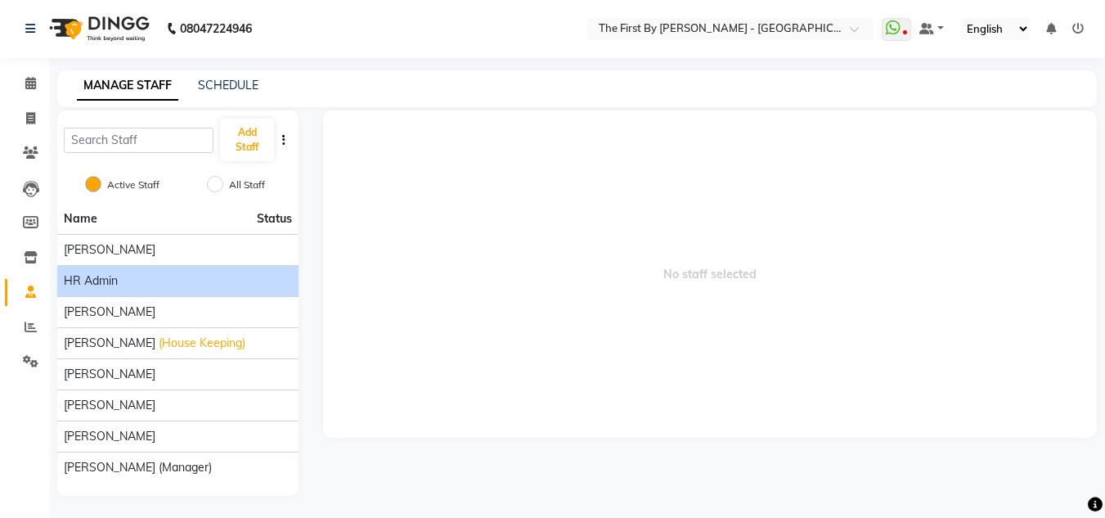
scroll to position [0, 0]
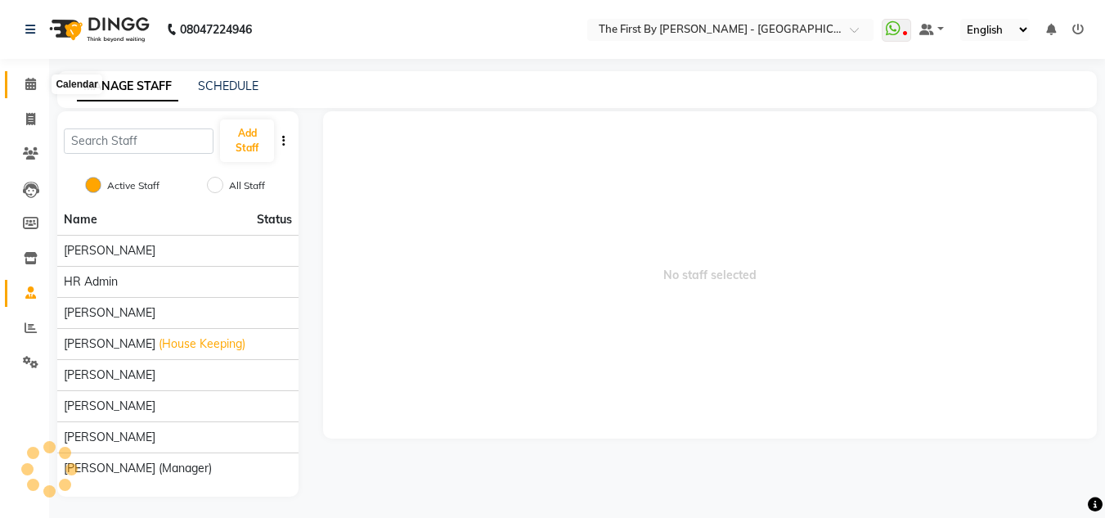
click at [38, 88] on span at bounding box center [30, 84] width 29 height 19
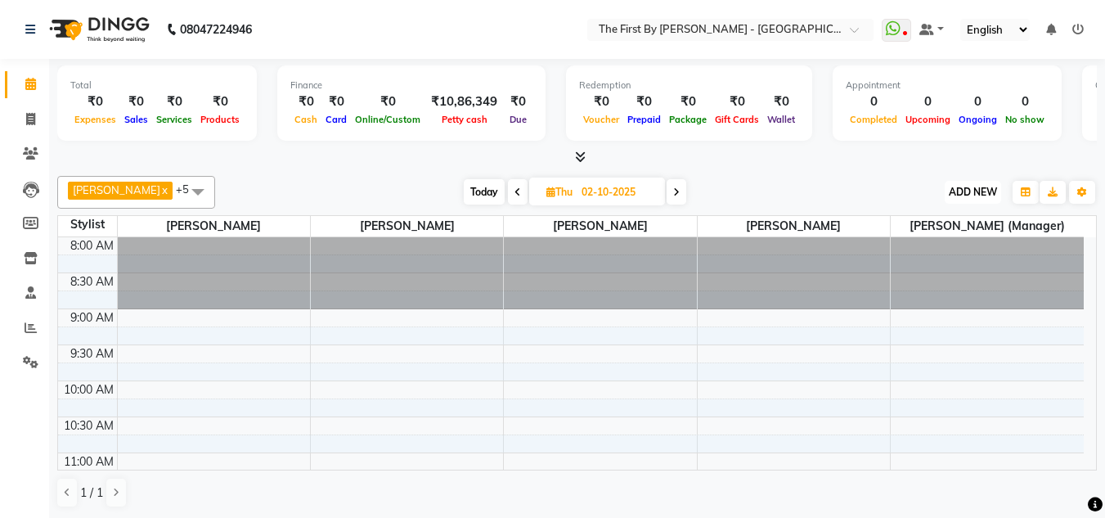
click at [994, 188] on span "ADD NEW" at bounding box center [973, 192] width 48 height 12
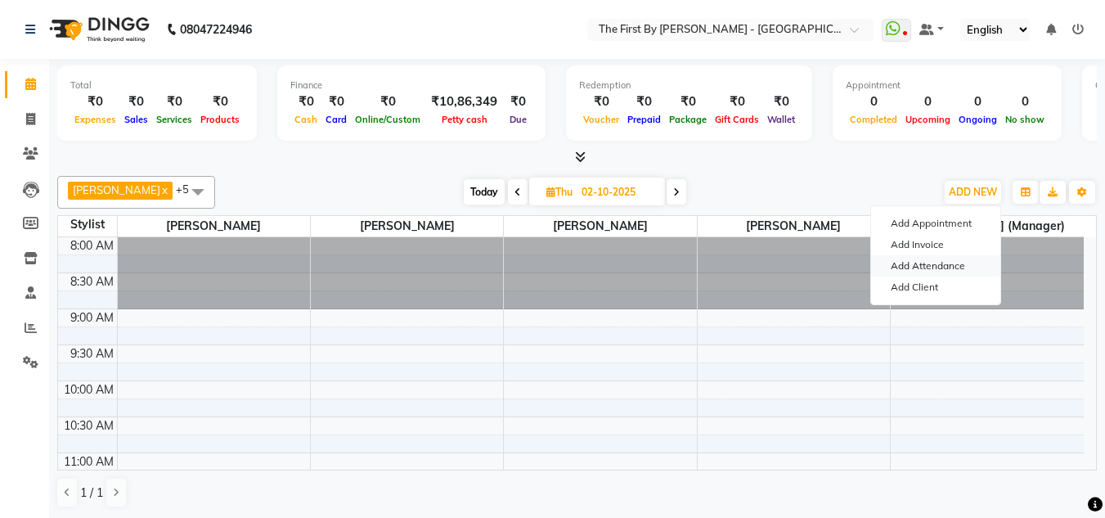
click at [960, 268] on link "Add Attendance" at bounding box center [935, 265] width 129 height 21
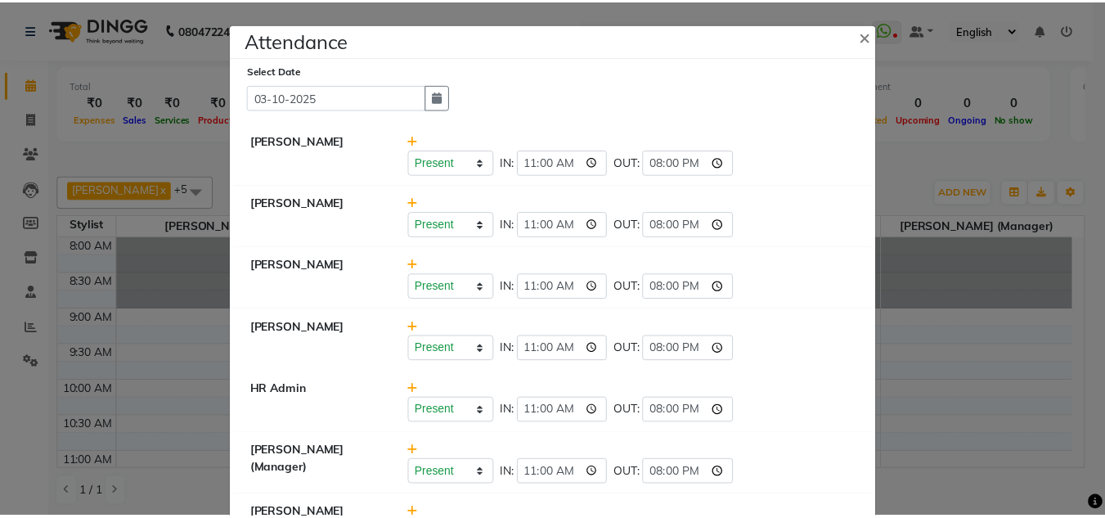
scroll to position [105, 0]
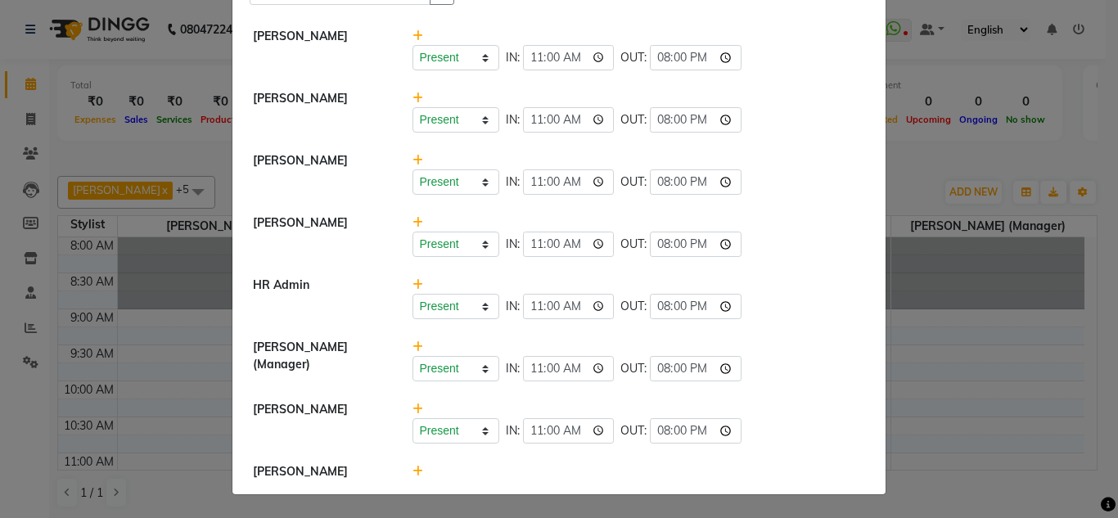
click at [412, 475] on icon at bounding box center [417, 471] width 11 height 11
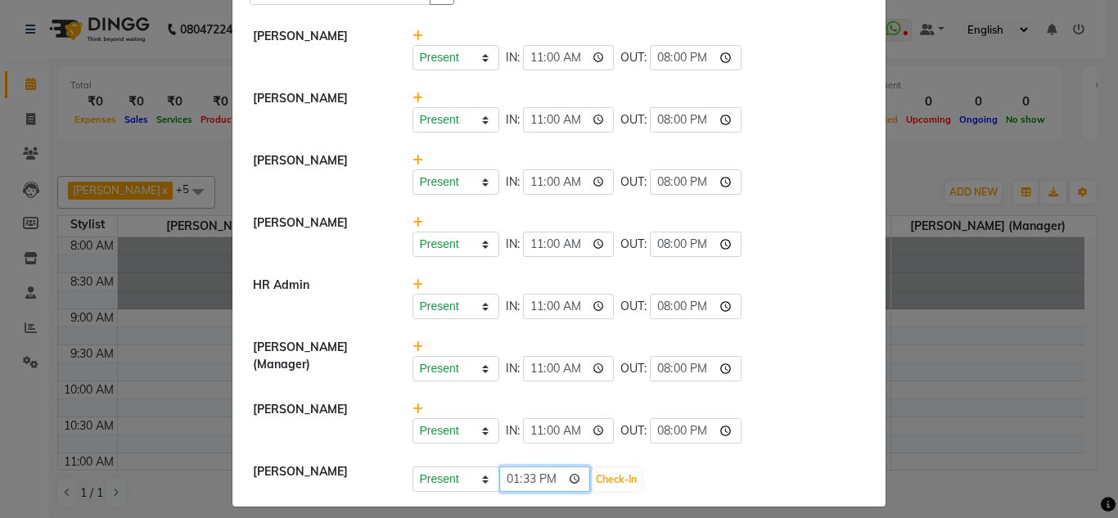
click at [509, 481] on input "13:33" at bounding box center [545, 478] width 92 height 25
type input "11:00"
click at [623, 487] on button "Check-In" at bounding box center [616, 479] width 49 height 23
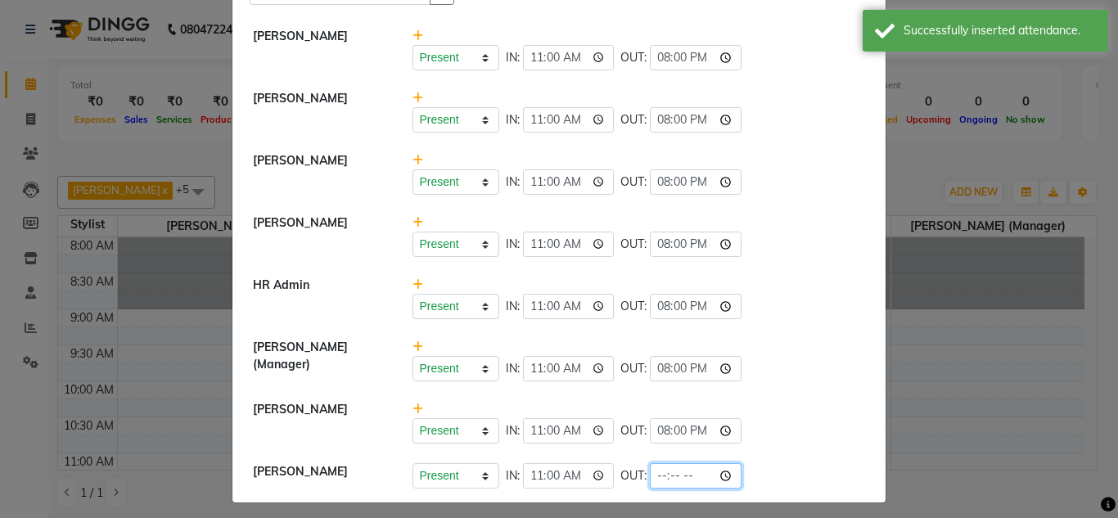
click at [653, 471] on input "time" at bounding box center [696, 475] width 92 height 25
type input "20:00"
click at [890, 429] on ngb-modal-window "Attendance × Select Date [DATE] [PERSON_NAME] Present Absent Late Half Day Week…" at bounding box center [559, 259] width 1118 height 518
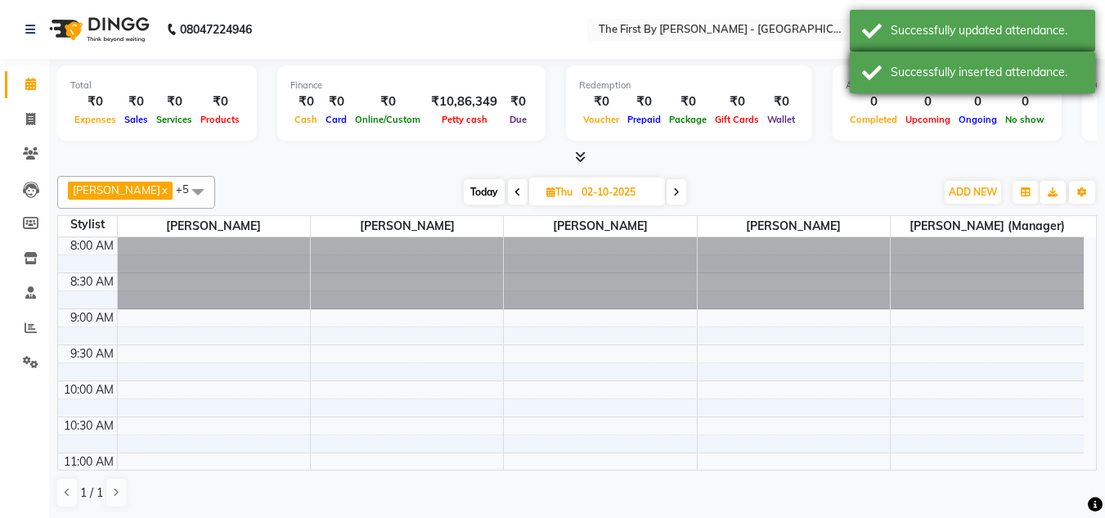
click at [1060, 62] on div "Successfully inserted attendance." at bounding box center [972, 73] width 245 height 42
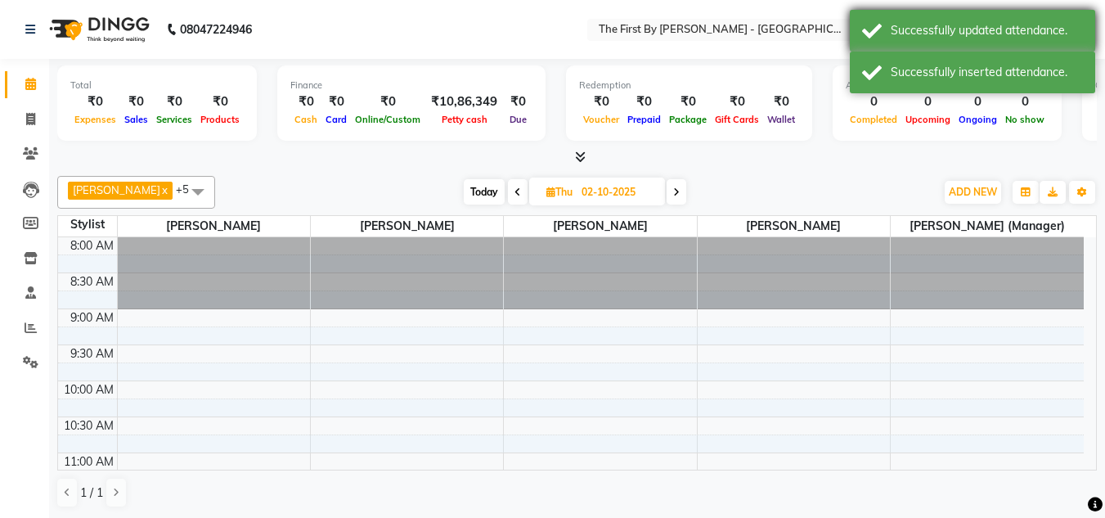
click at [1026, 28] on div "Successfully updated attendance." at bounding box center [987, 30] width 192 height 17
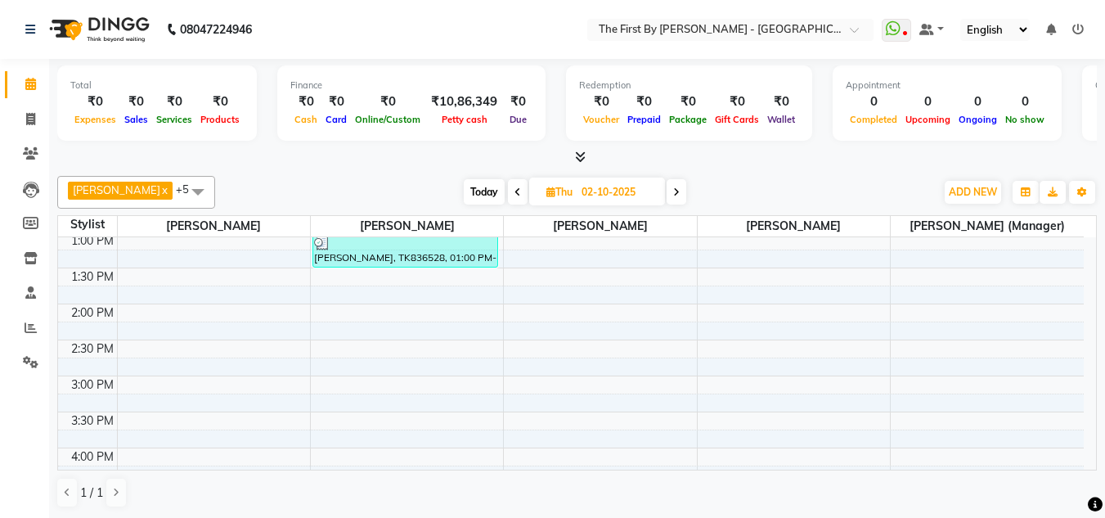
scroll to position [327, 0]
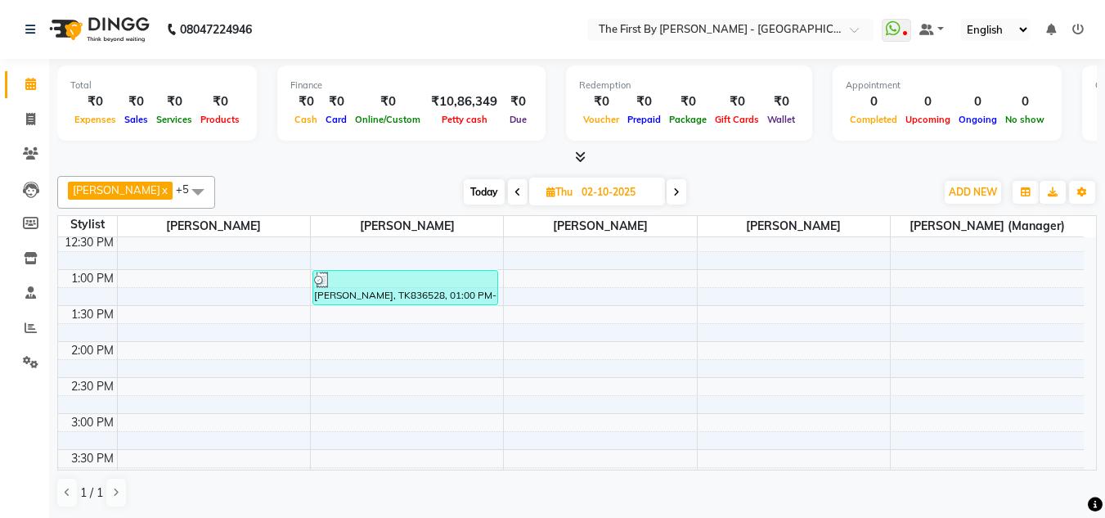
click at [667, 197] on span at bounding box center [677, 191] width 20 height 25
type input "03-10-2025"
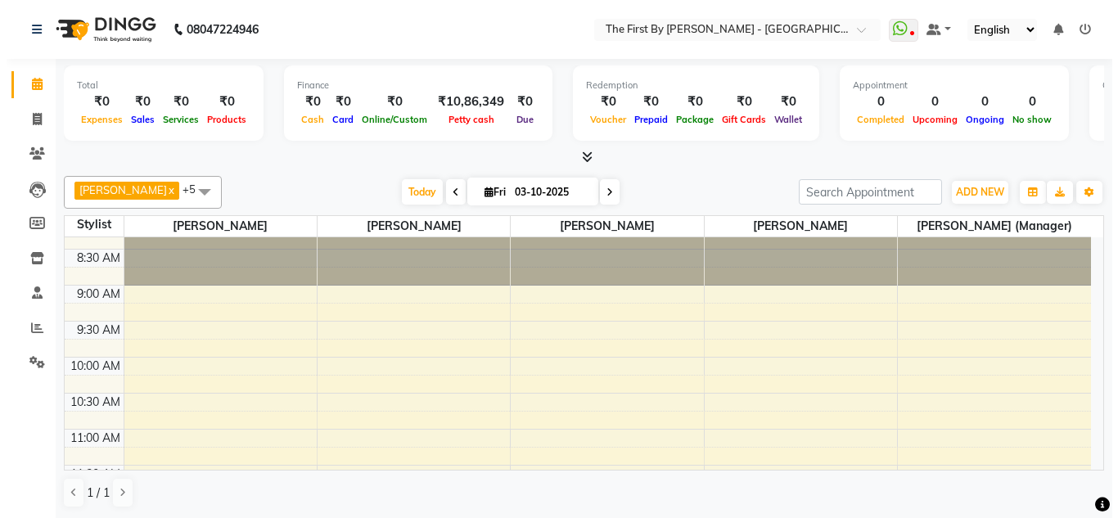
scroll to position [0, 0]
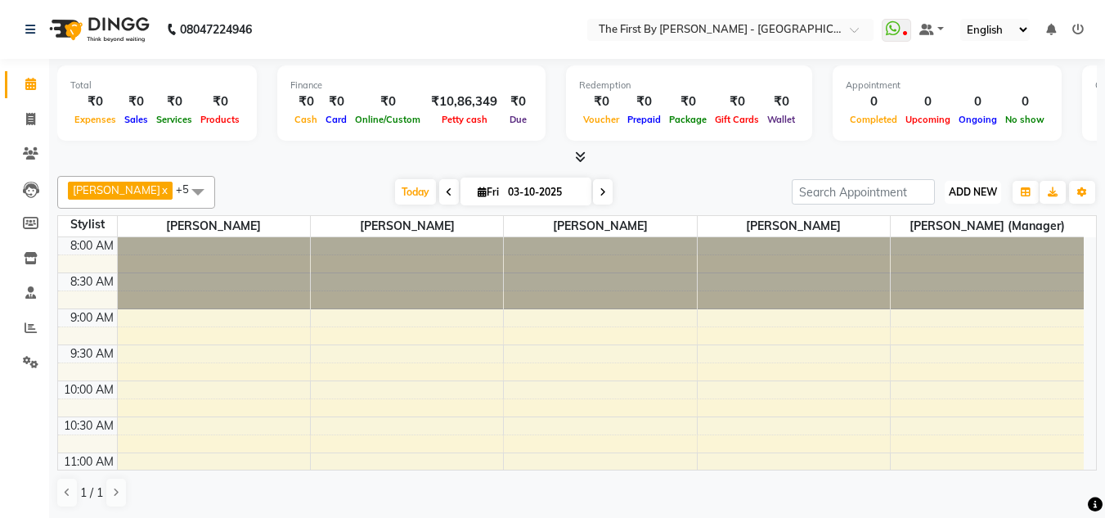
click at [954, 195] on span "ADD NEW" at bounding box center [973, 192] width 48 height 12
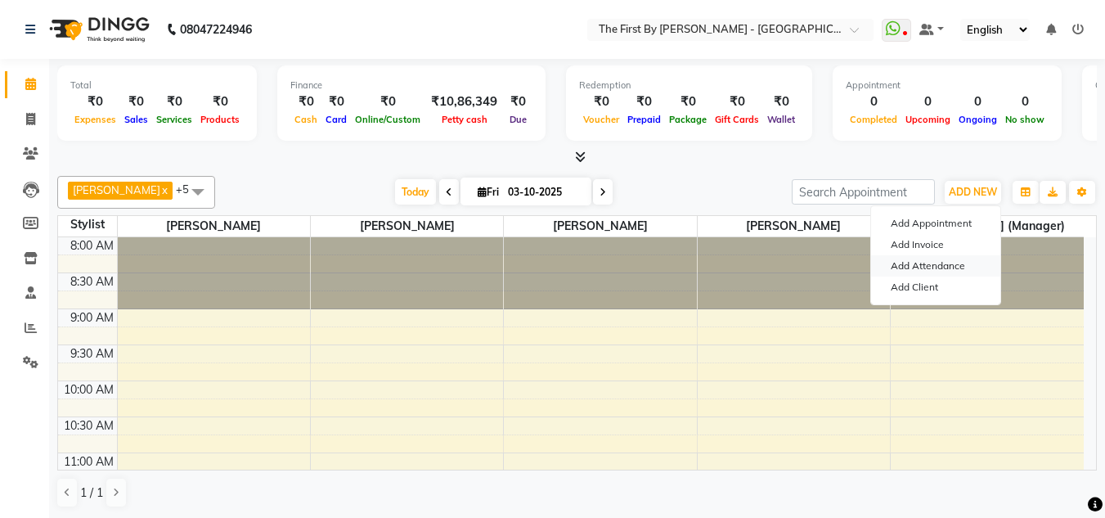
click at [938, 271] on link "Add Attendance" at bounding box center [935, 265] width 129 height 21
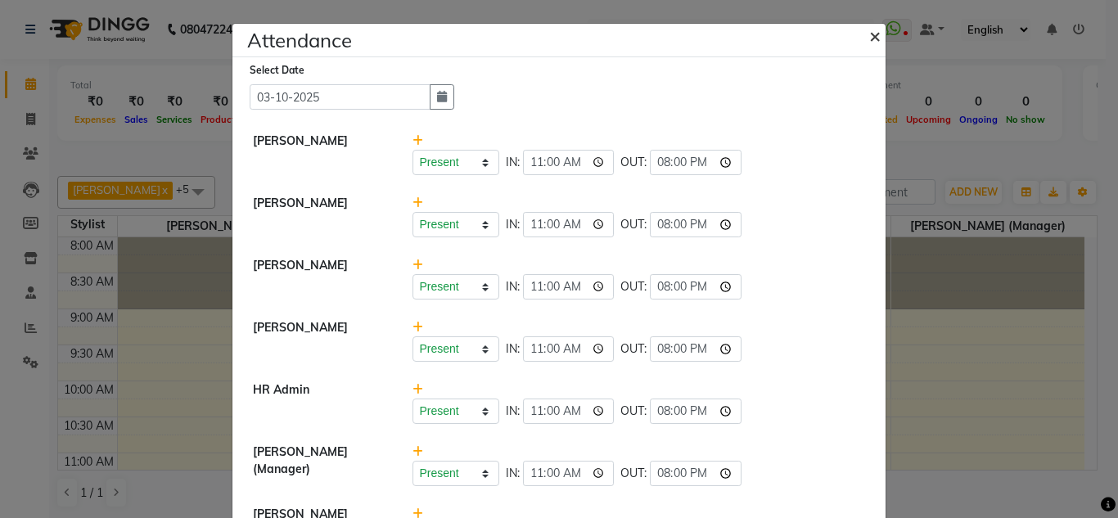
click at [860, 43] on button "×" at bounding box center [876, 35] width 41 height 46
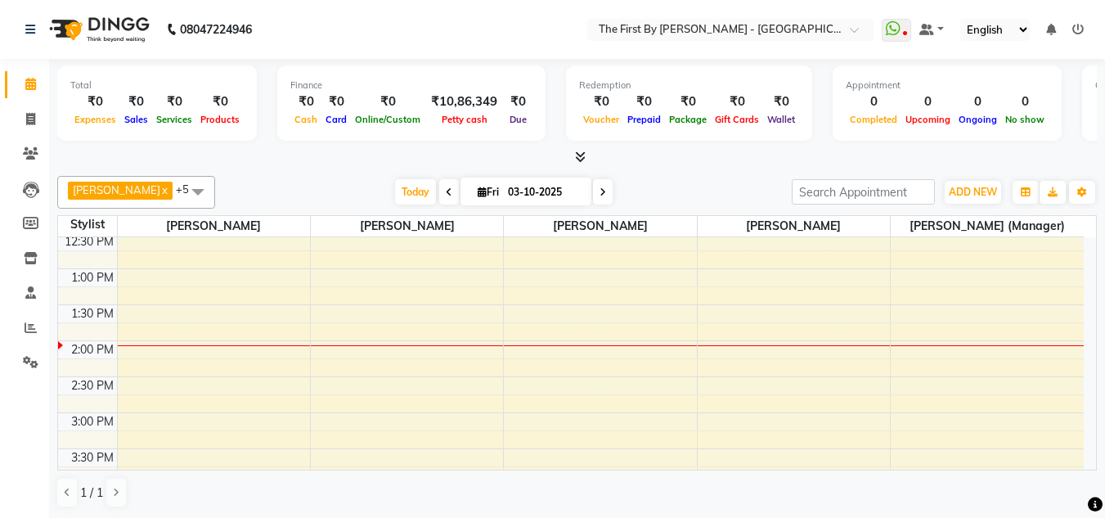
scroll to position [327, 0]
click at [728, 354] on div "8:00 AM 8:30 AM 9:00 AM 9:30 AM 10:00 AM 10:30 AM 11:00 AM 11:30 AM 12:00 PM 12…" at bounding box center [571, 377] width 1026 height 935
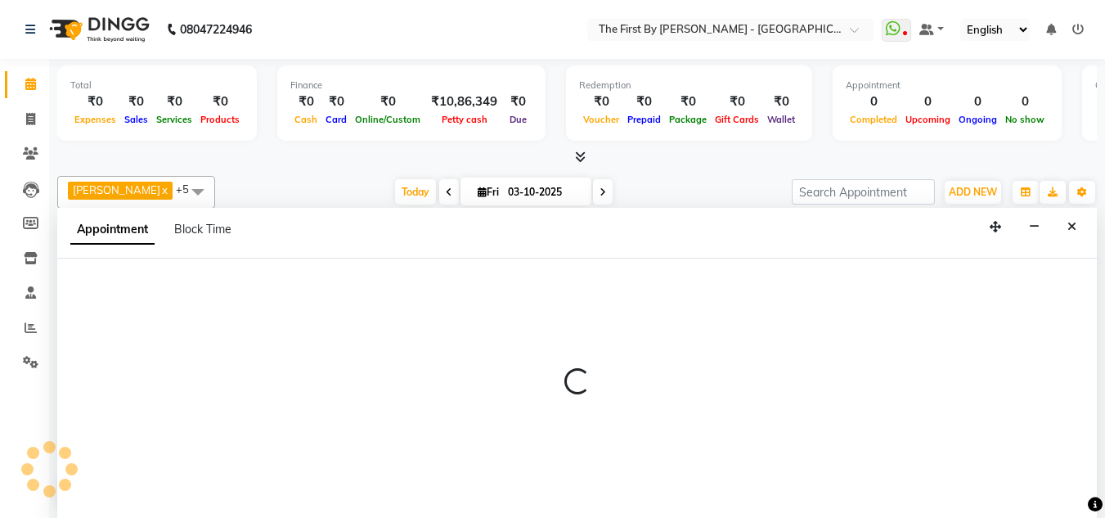
scroll to position [1, 0]
select select "49058"
select select "840"
select select "tentative"
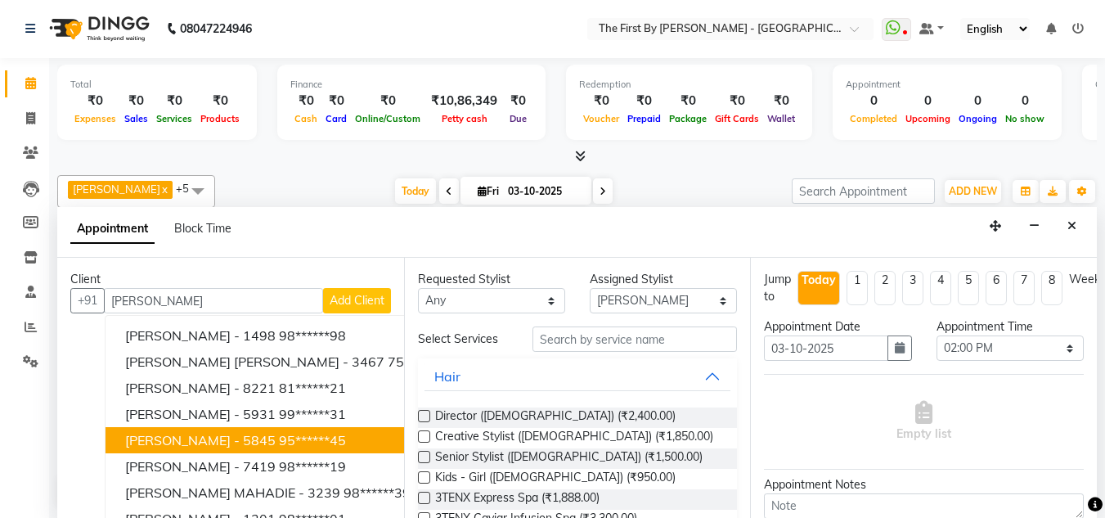
click at [281, 434] on ngb-highlight "95******45" at bounding box center [312, 440] width 67 height 16
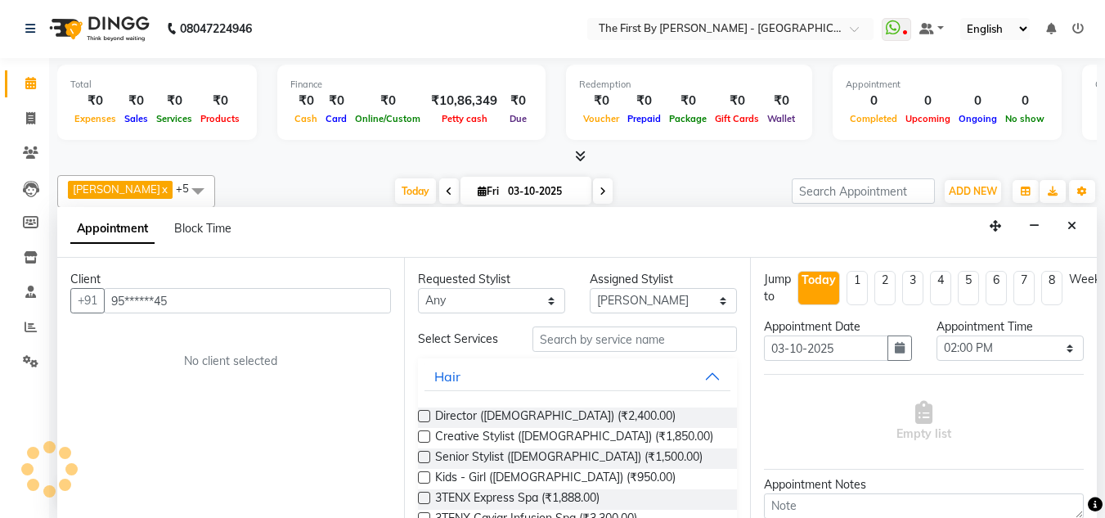
type input "95******45"
click at [564, 342] on input "text" at bounding box center [635, 338] width 205 height 25
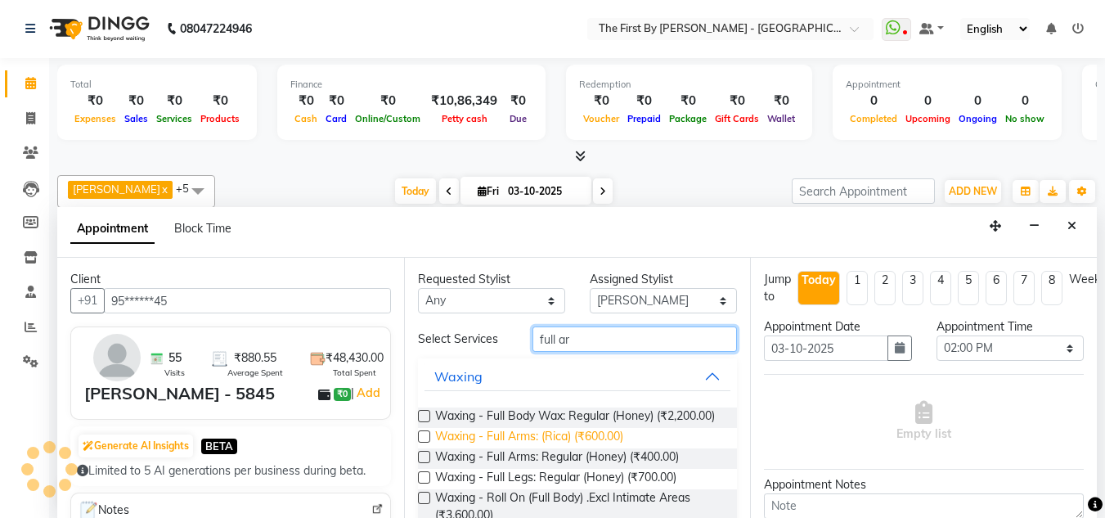
type input "full ar"
click at [613, 443] on span "Waxing - Full Arms: (Rica) (₹600.00)" at bounding box center [529, 438] width 188 height 20
checkbox input "false"
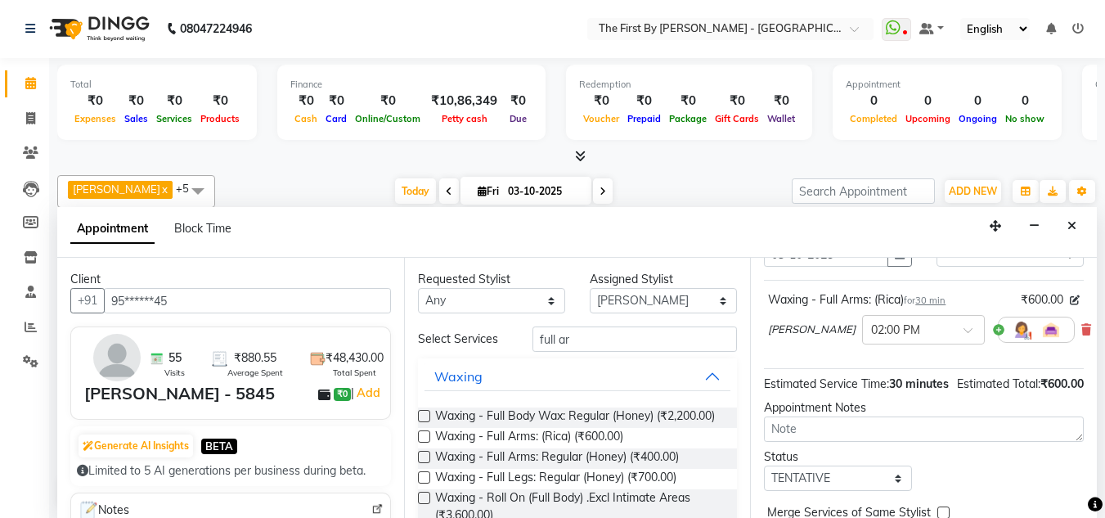
scroll to position [202, 0]
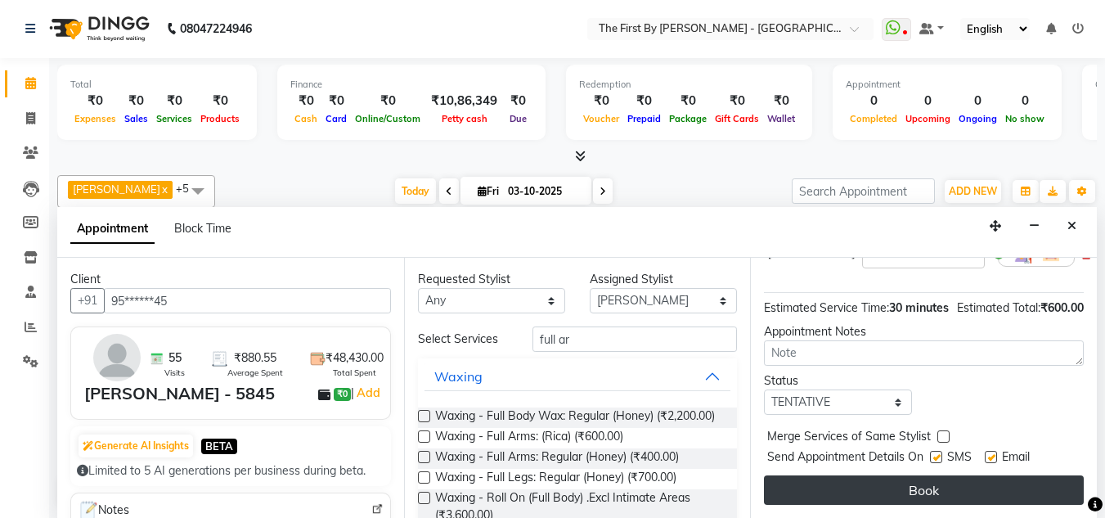
click at [951, 475] on button "Book" at bounding box center [924, 489] width 320 height 29
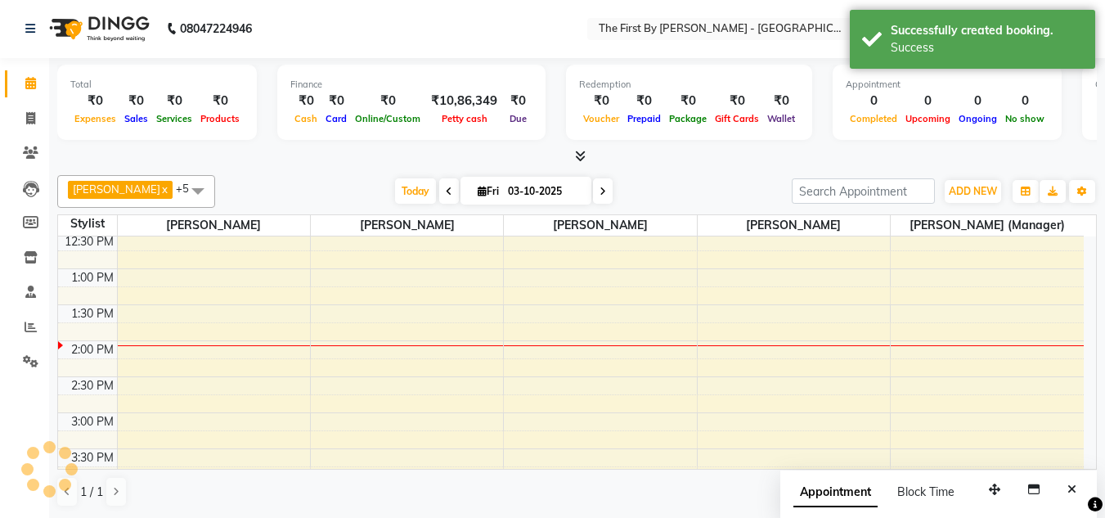
scroll to position [0, 0]
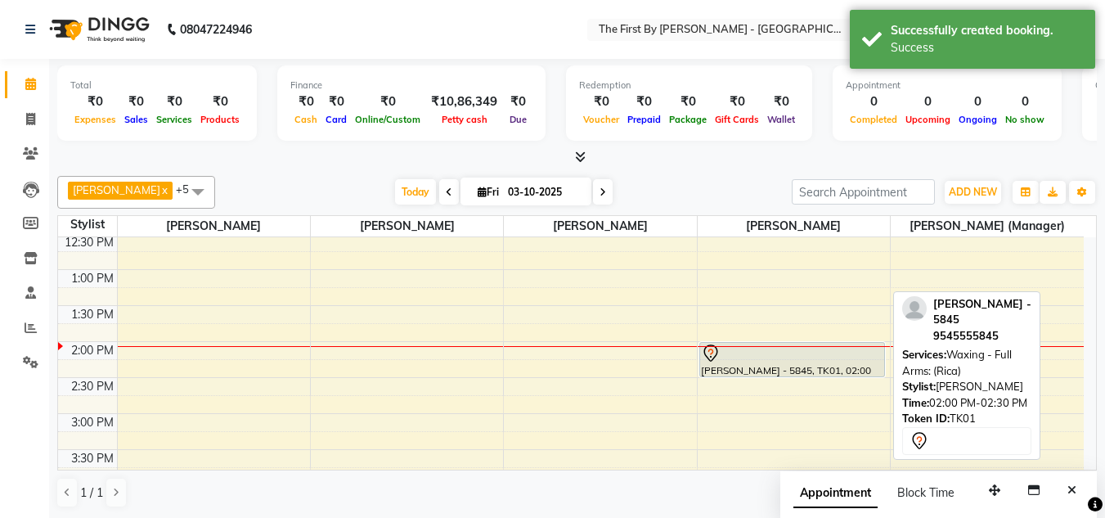
click at [744, 358] on div at bounding box center [792, 354] width 183 height 20
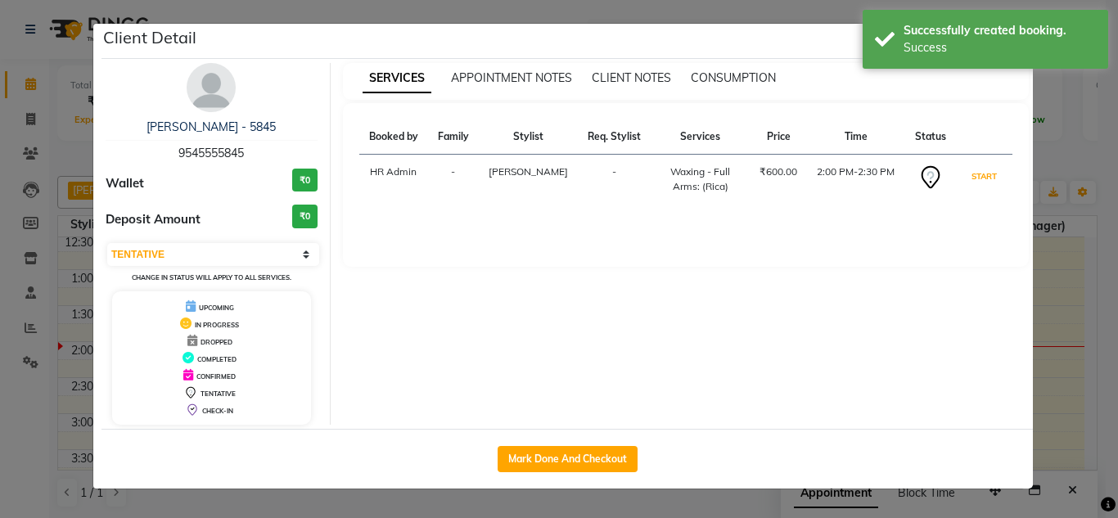
click at [974, 173] on button "START" at bounding box center [984, 176] width 34 height 20
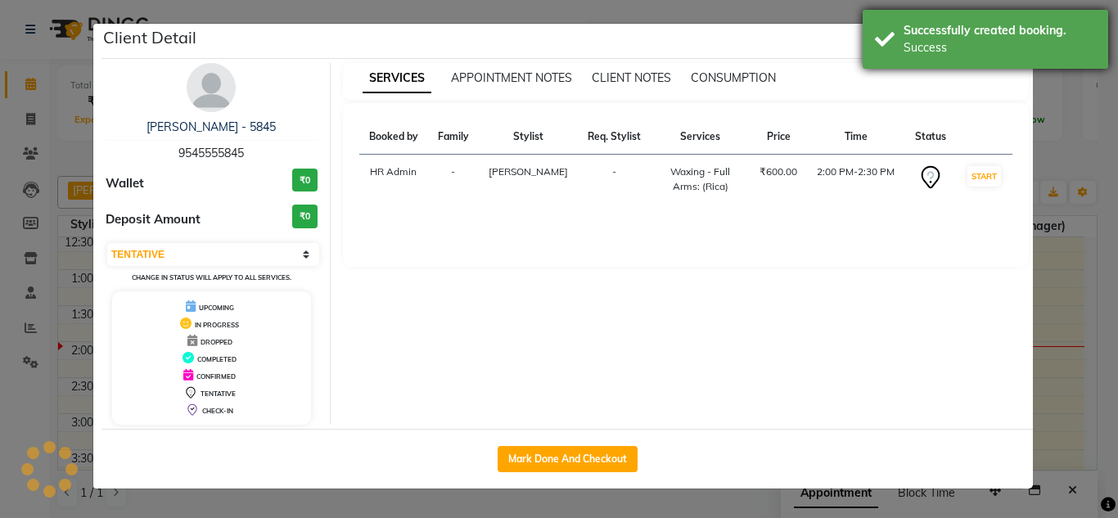
select select "1"
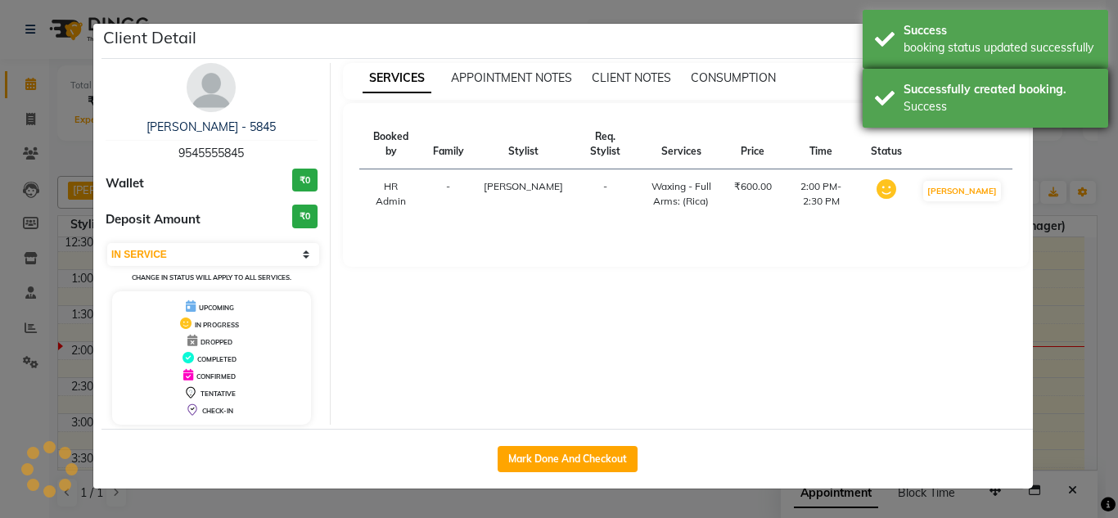
click at [980, 82] on div "Successfully created booking. Success" at bounding box center [984, 98] width 245 height 59
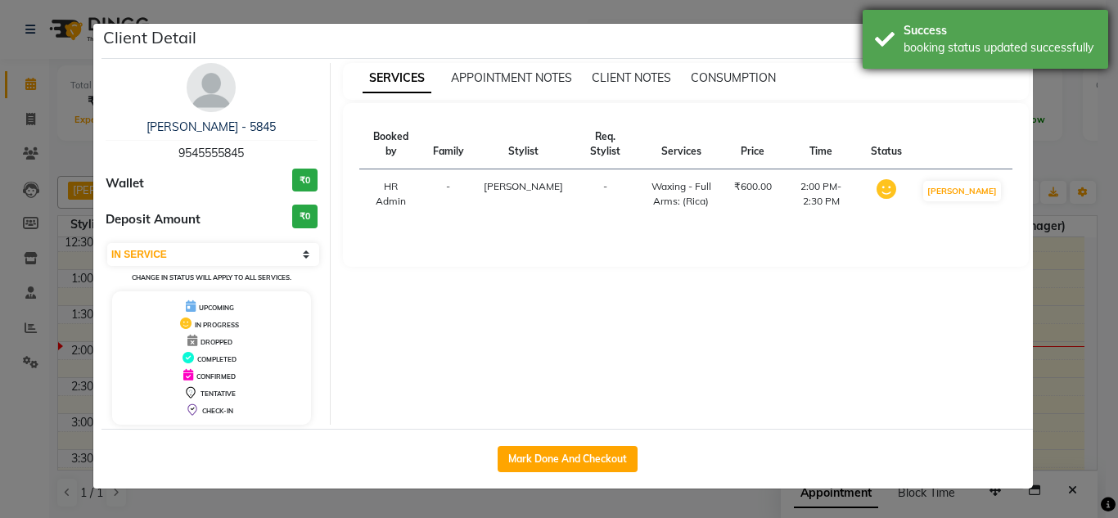
click at [966, 46] on div "booking status updated successfully" at bounding box center [999, 47] width 192 height 17
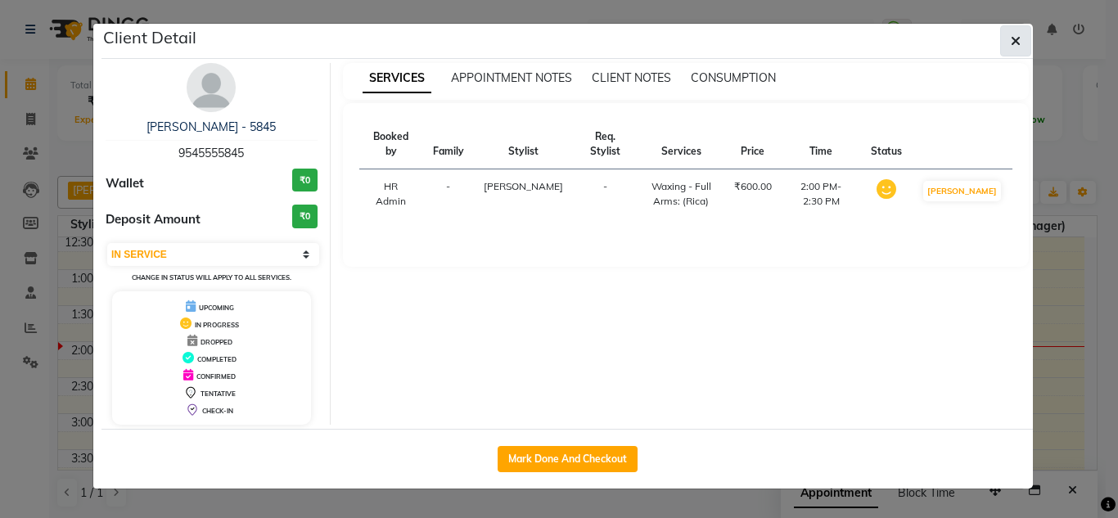
click at [1003, 46] on button "button" at bounding box center [1015, 40] width 31 height 31
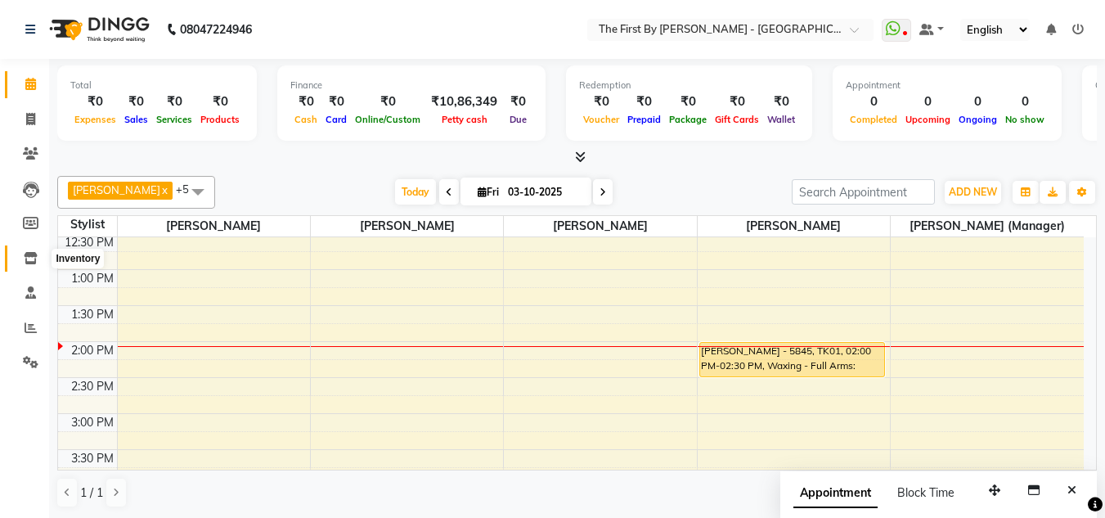
click at [31, 263] on icon at bounding box center [31, 258] width 14 height 12
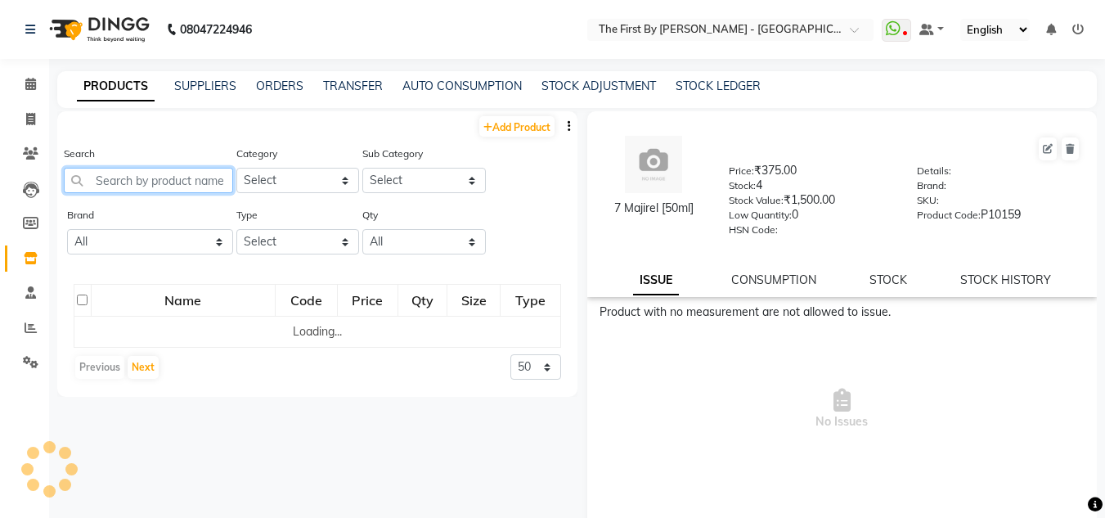
click at [204, 173] on input "text" at bounding box center [148, 180] width 169 height 25
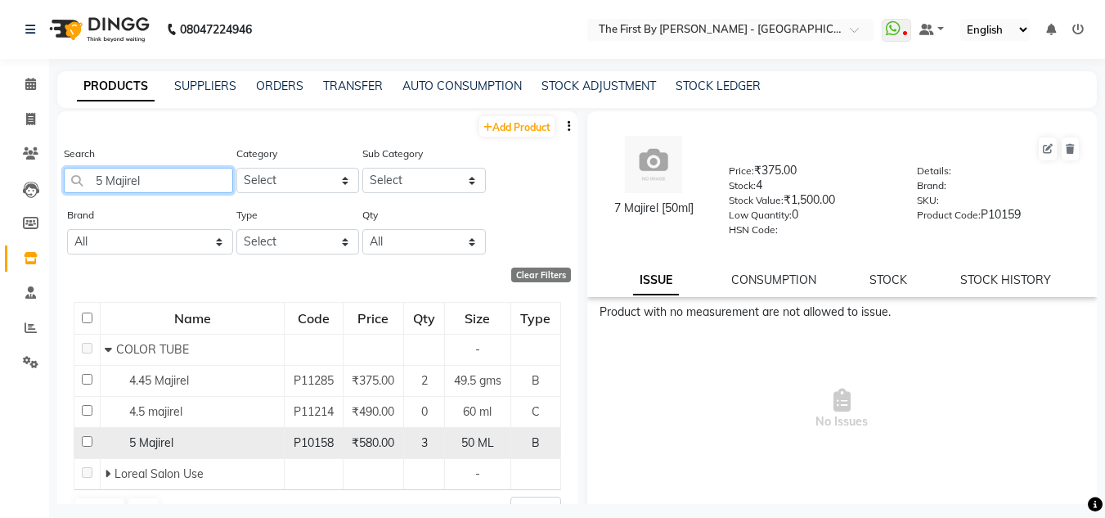
type input "5 Majirel"
click at [155, 441] on span "5 Majirel" at bounding box center [151, 442] width 44 height 15
select select
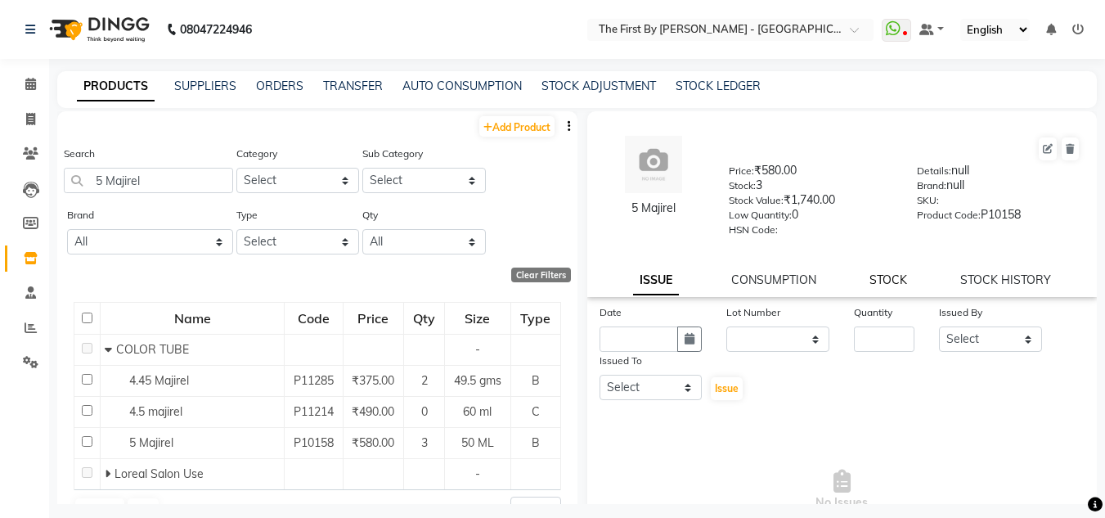
click at [884, 284] on link "STOCK" at bounding box center [889, 279] width 38 height 15
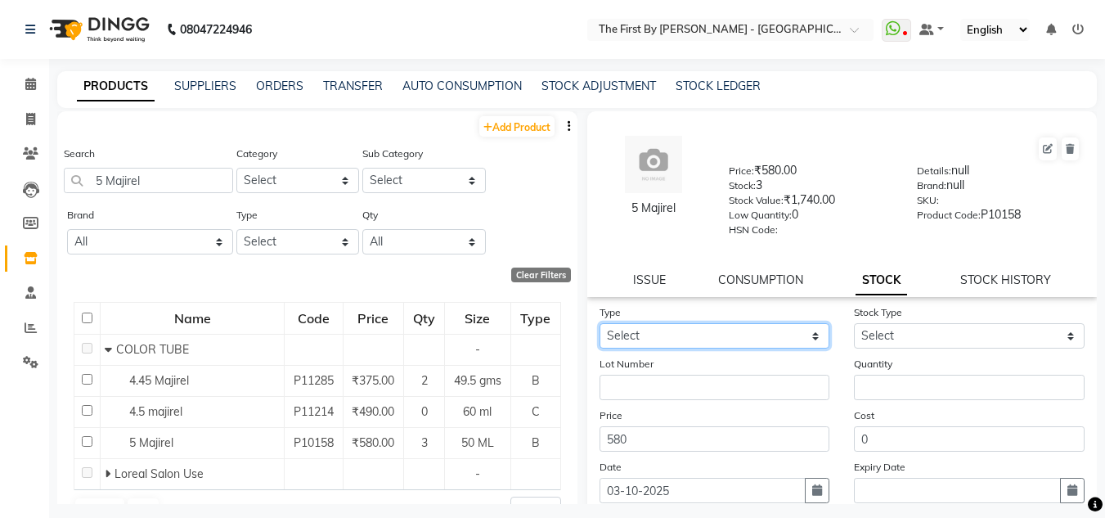
drag, startPoint x: 760, startPoint y: 340, endPoint x: 753, endPoint y: 348, distance: 11.0
click at [761, 340] on select "Select In Out" at bounding box center [715, 335] width 231 height 25
select select "out"
click at [600, 323] on select "Select In Out" at bounding box center [715, 335] width 231 height 25
select select
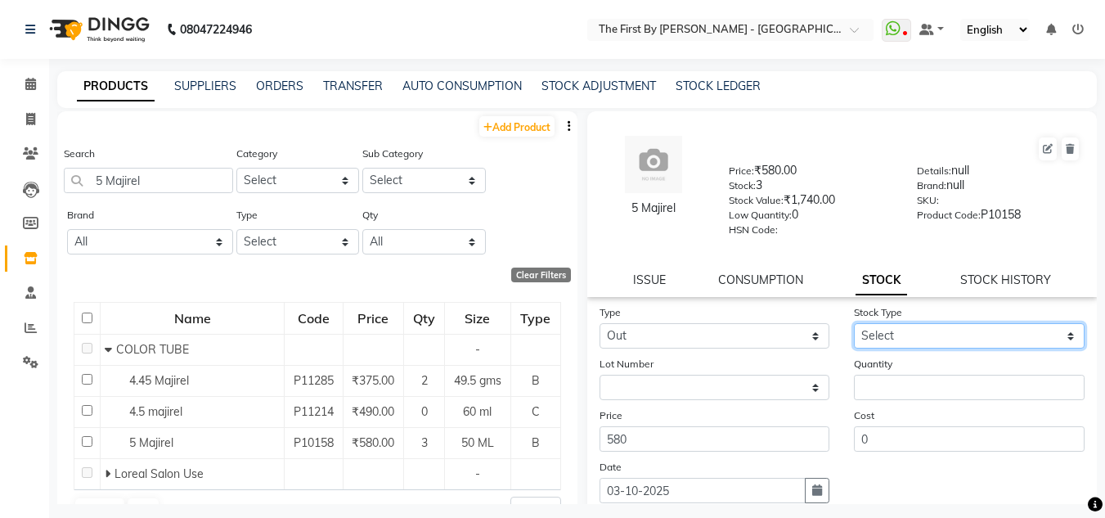
click at [927, 335] on select "Select Internal Use Damaged Expired Adjustment Return Other" at bounding box center [969, 335] width 231 height 25
select select "internal use"
click at [854, 323] on select "Select Internal Use Damaged Expired Adjustment Return Other" at bounding box center [969, 335] width 231 height 25
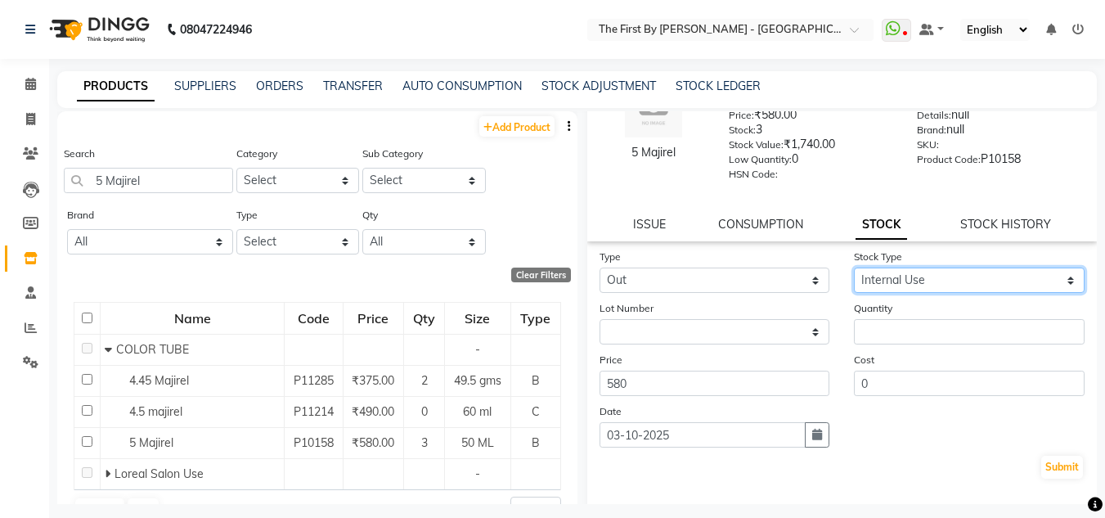
scroll to position [127, 0]
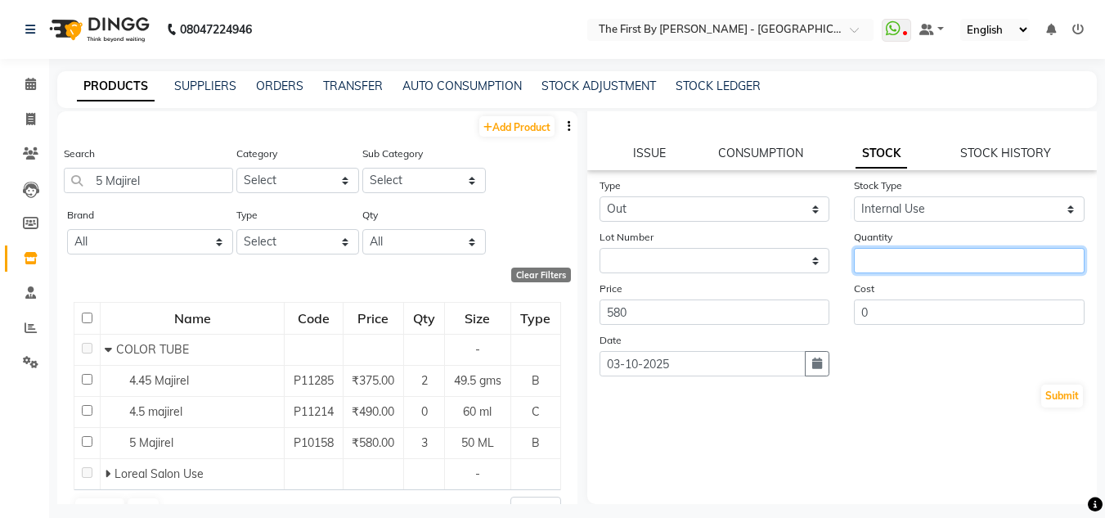
click at [957, 258] on input "number" at bounding box center [969, 260] width 231 height 25
type input "1"
click at [1041, 396] on button "Submit" at bounding box center [1062, 396] width 42 height 23
select select
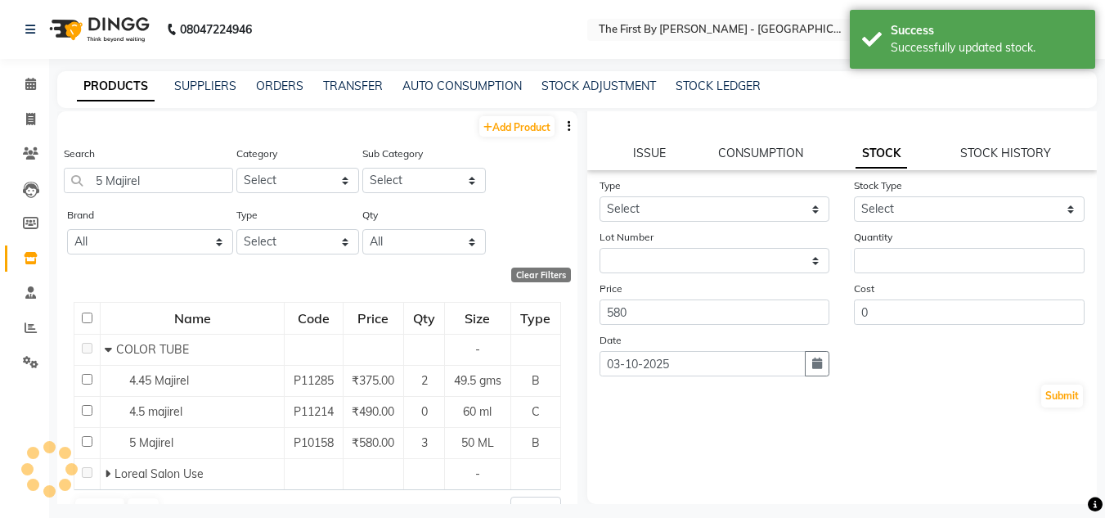
scroll to position [0, 0]
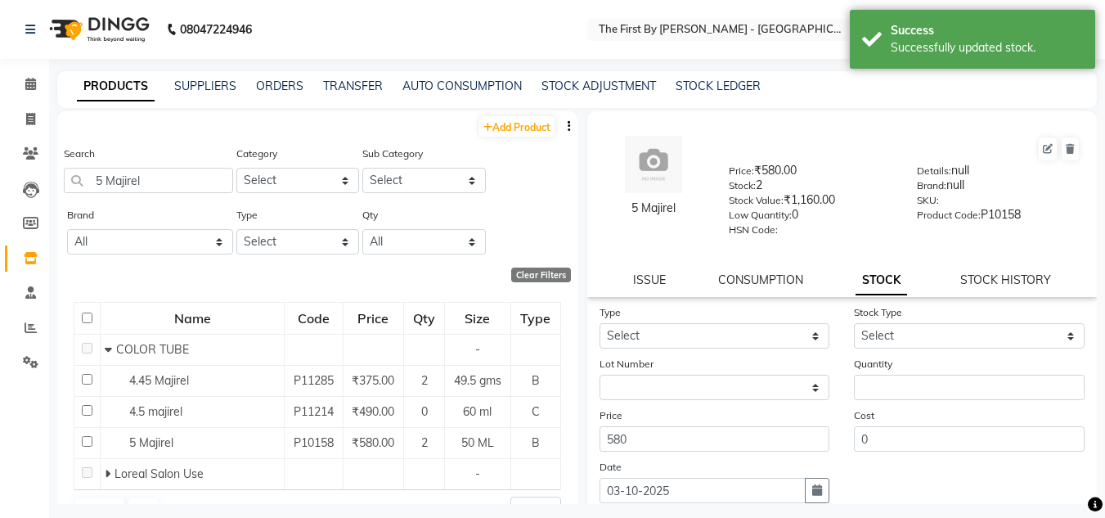
drag, startPoint x: 1055, startPoint y: 44, endPoint x: 671, endPoint y: 100, distance: 387.7
click at [1055, 46] on div "Successfully updated stock." at bounding box center [987, 47] width 192 height 17
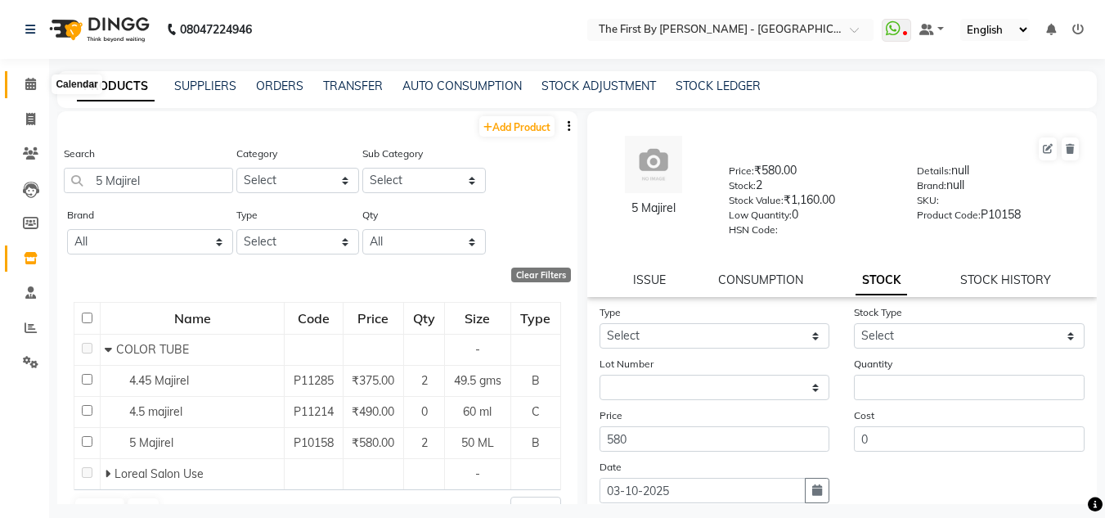
click at [39, 86] on span at bounding box center [30, 84] width 29 height 19
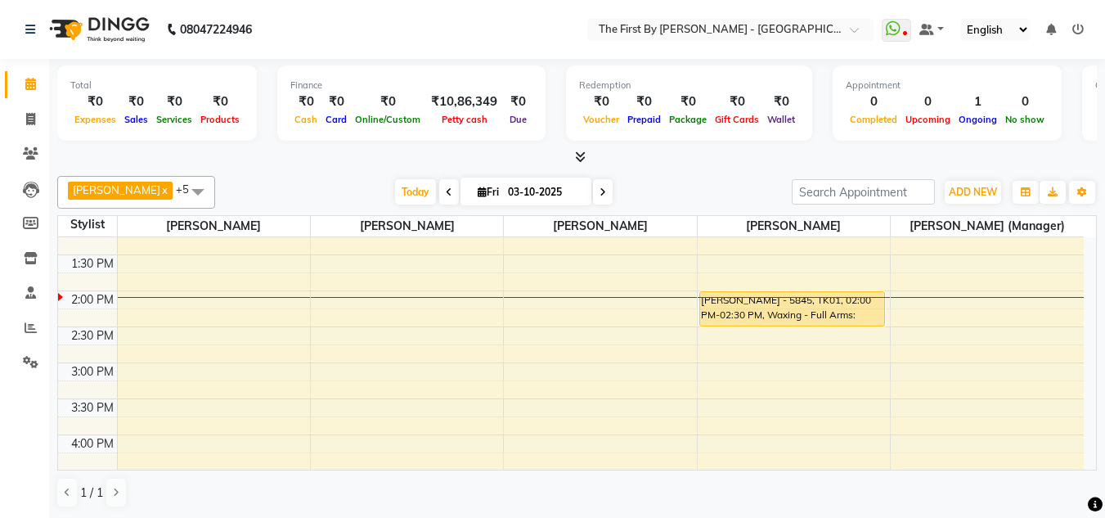
scroll to position [409, 0]
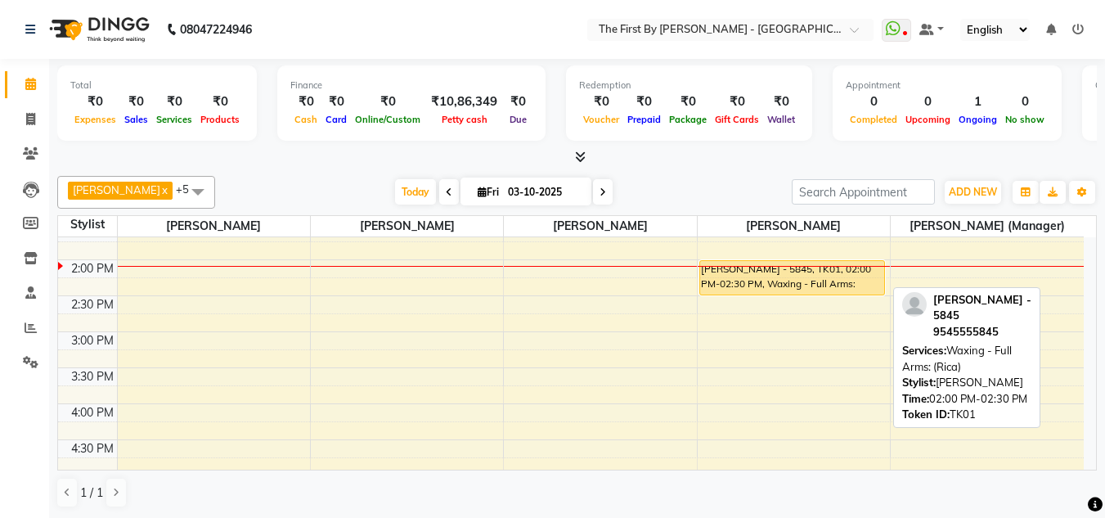
click at [731, 293] on div at bounding box center [792, 294] width 185 height 7
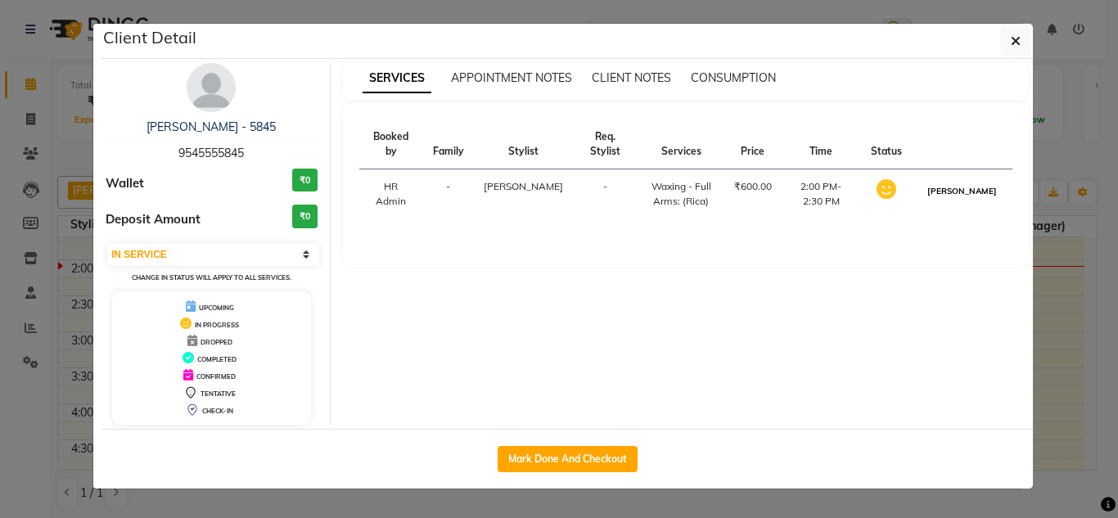
click at [968, 201] on button "[PERSON_NAME]" at bounding box center [962, 191] width 78 height 20
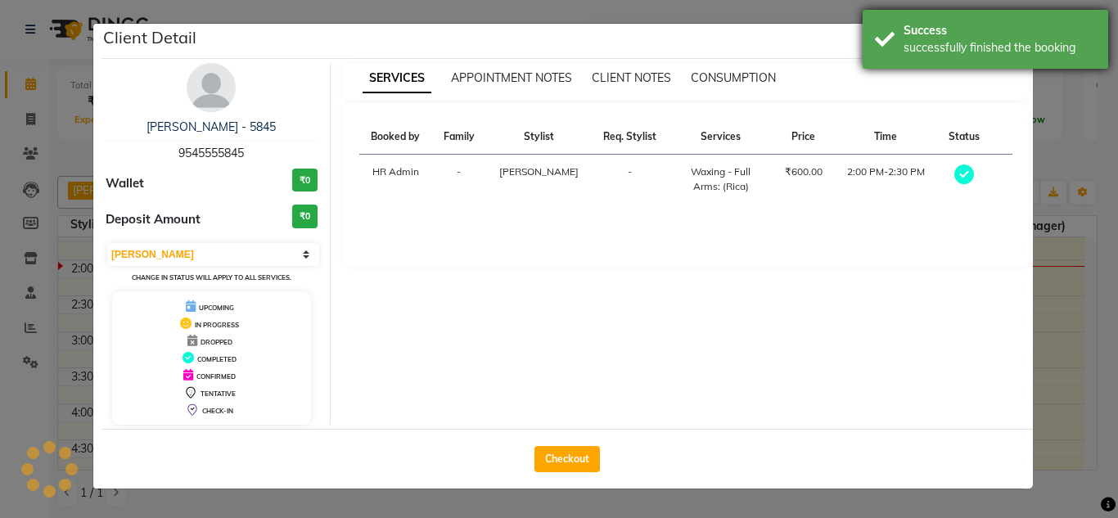
click at [974, 26] on div "Success" at bounding box center [999, 30] width 192 height 17
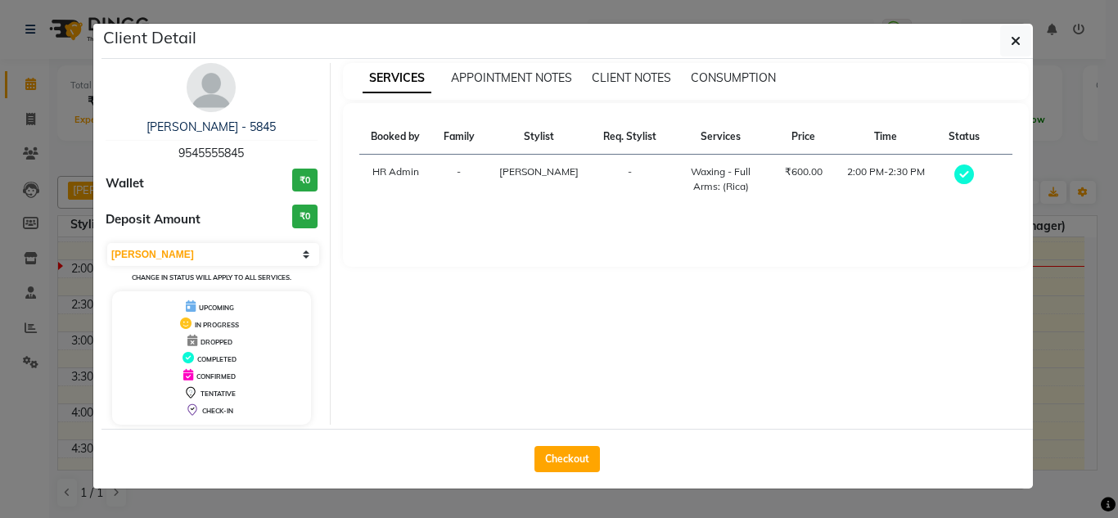
click at [1015, 56] on div "Client Detail" at bounding box center [566, 41] width 931 height 35
click at [242, 241] on div "Select MARK DONE UPCOMING Change in status will apply to all services." at bounding box center [212, 262] width 212 height 43
click at [242, 257] on select "Select MARK DONE UPCOMING" at bounding box center [213, 254] width 212 height 23
click at [107, 243] on select "Select MARK DONE UPCOMING" at bounding box center [213, 254] width 212 height 23
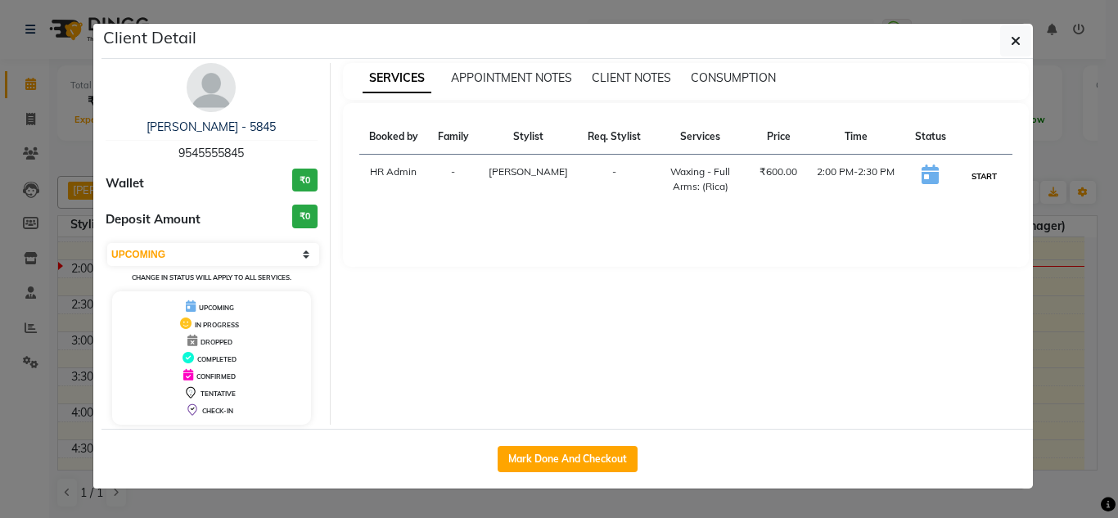
click at [987, 174] on button "START" at bounding box center [984, 176] width 34 height 20
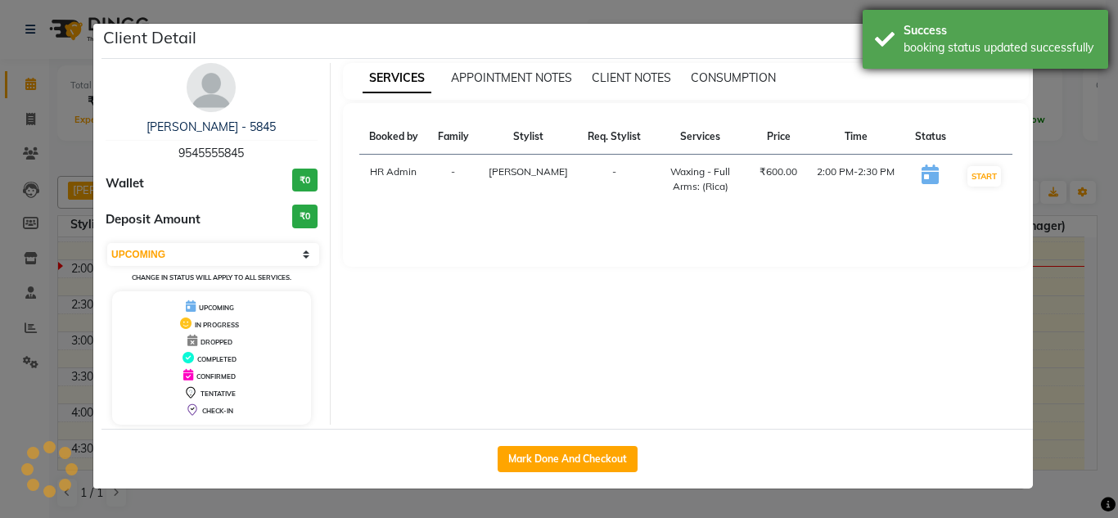
click at [1021, 52] on div "booking status updated successfully" at bounding box center [999, 47] width 192 height 17
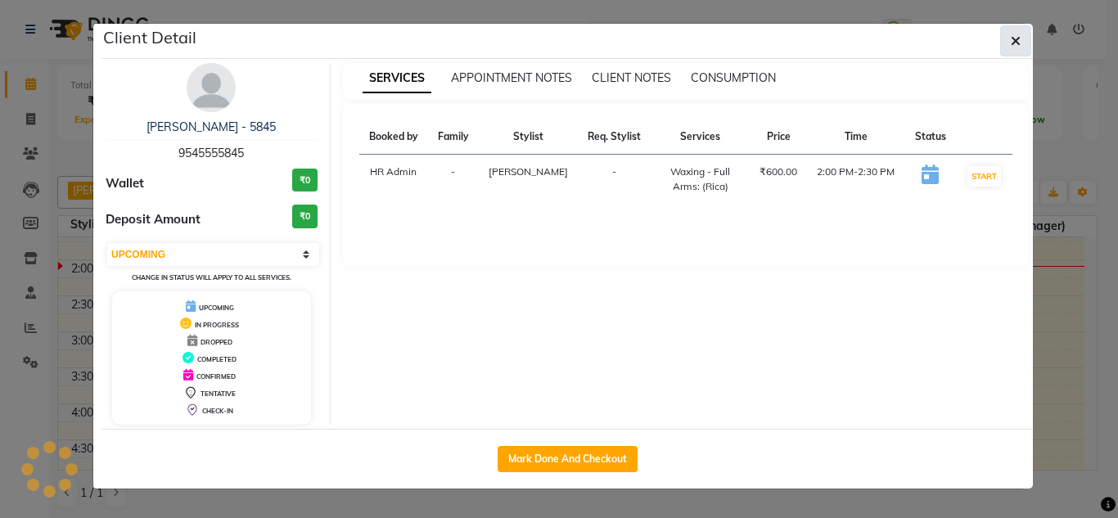
select select "1"
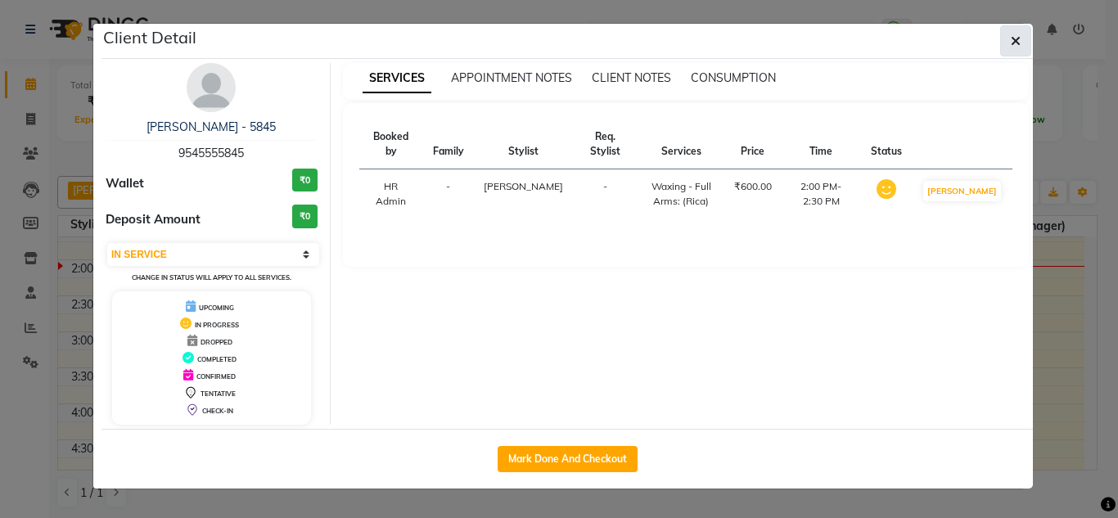
click at [1014, 43] on icon "button" at bounding box center [1015, 40] width 10 height 13
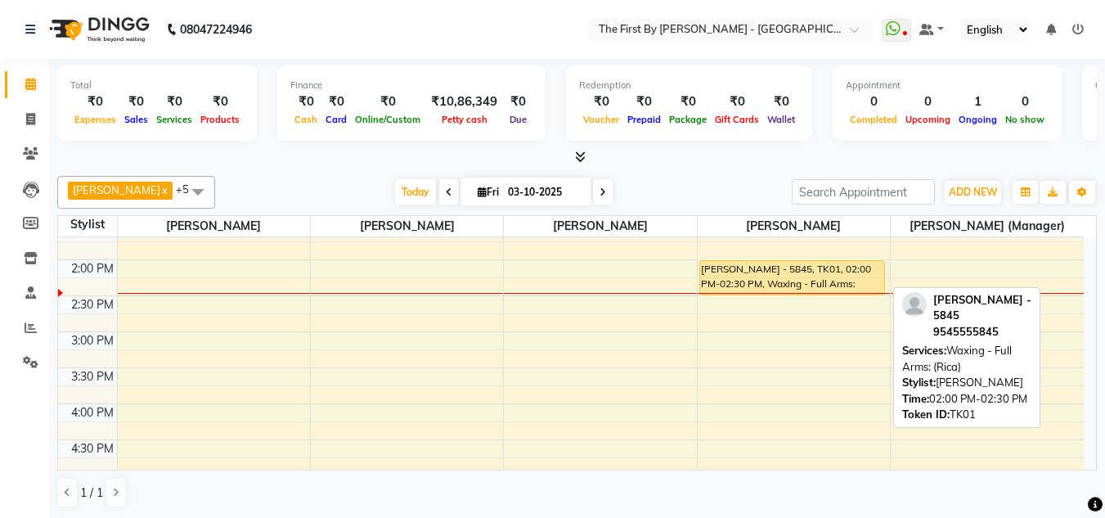
click at [709, 269] on div "[PERSON_NAME] - 5845, TK01, 02:00 PM-02:30 PM, Waxing - Full Arms: (Rica)" at bounding box center [792, 278] width 185 height 34
select select "1"
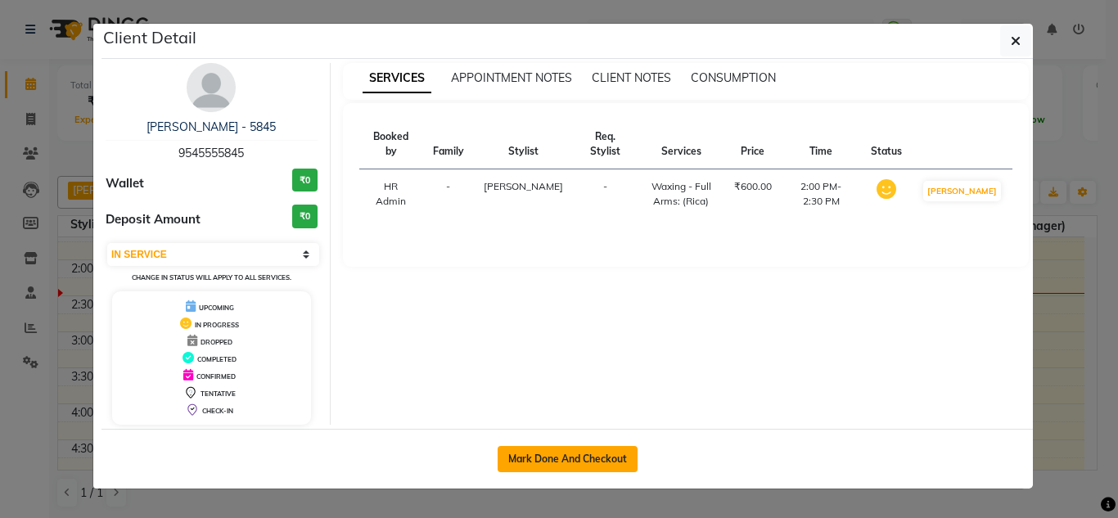
click at [622, 454] on button "Mark Done And Checkout" at bounding box center [567, 459] width 140 height 26
select select "service"
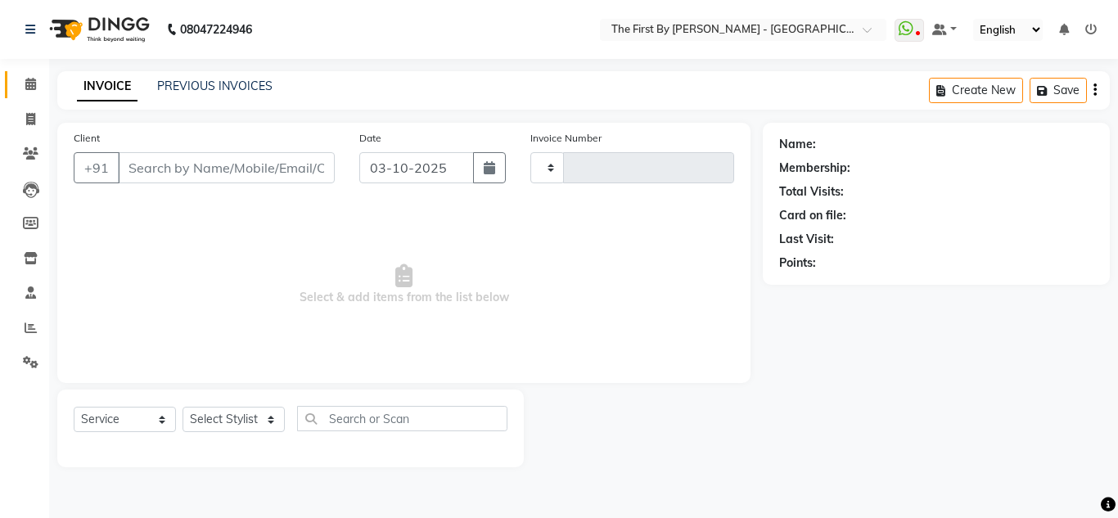
type input "0601"
select select "6407"
type input "95******45"
select select "49058"
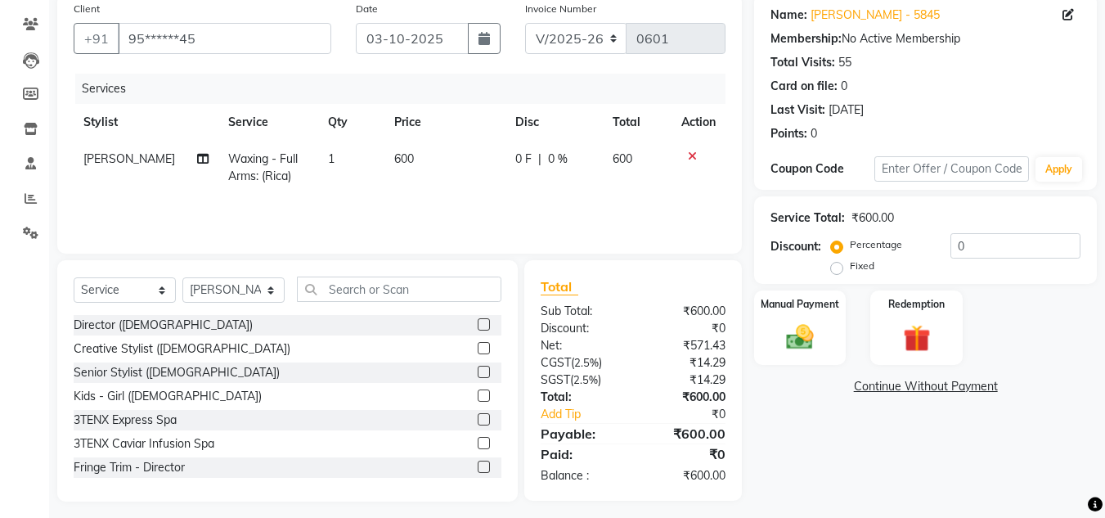
scroll to position [137, 0]
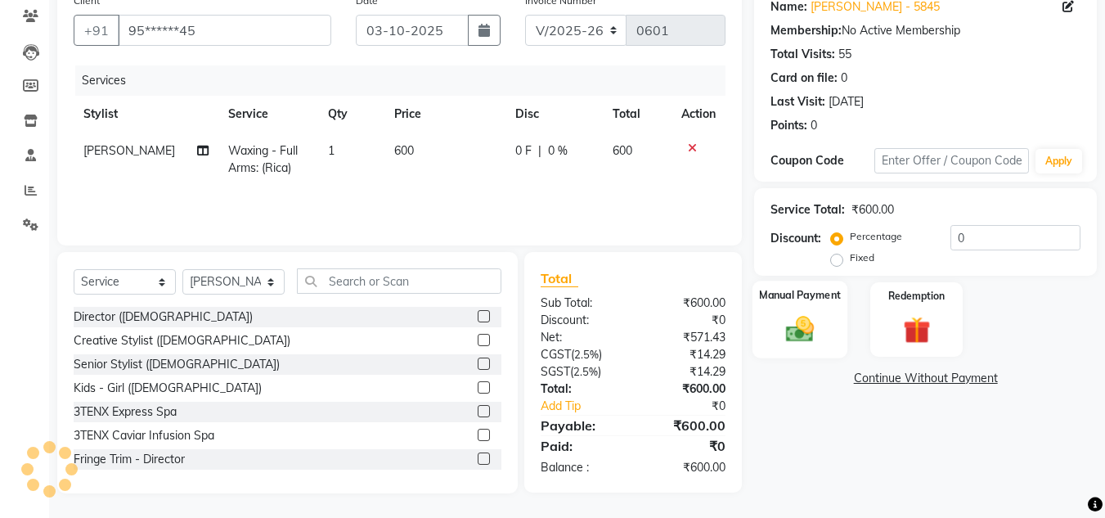
click at [773, 344] on div "Manual Payment" at bounding box center [801, 320] width 96 height 78
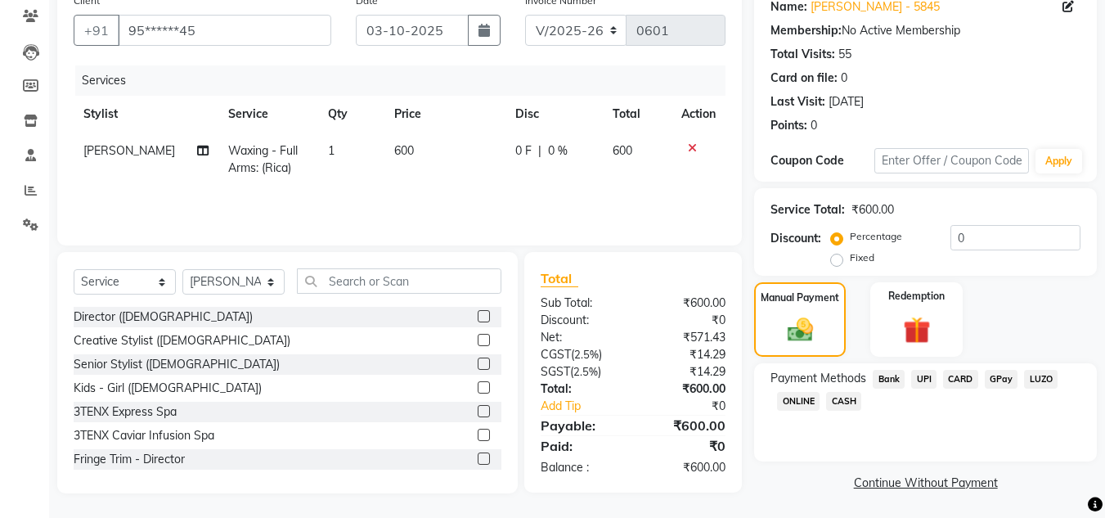
scroll to position [139, 0]
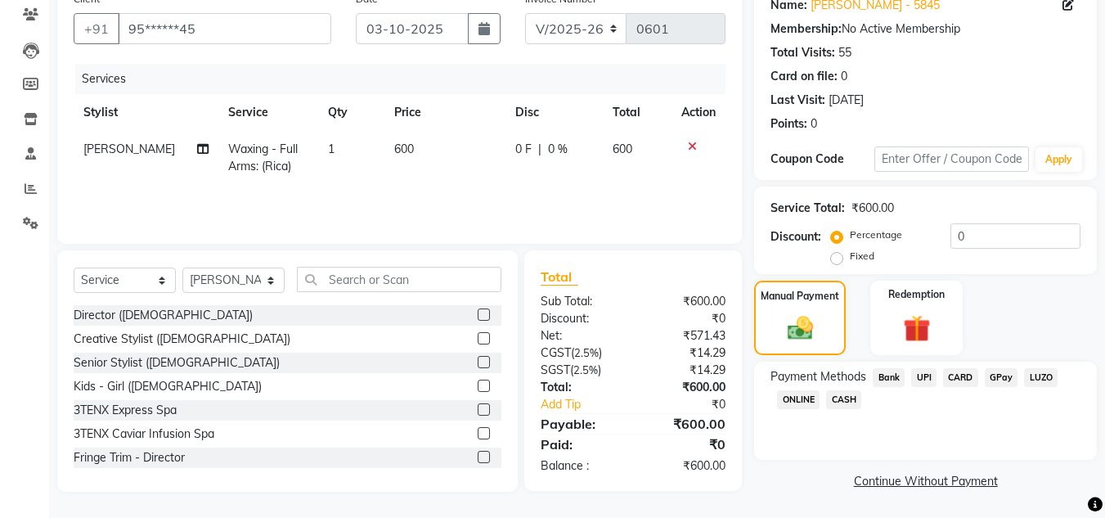
click at [854, 393] on span "CASH" at bounding box center [843, 399] width 35 height 19
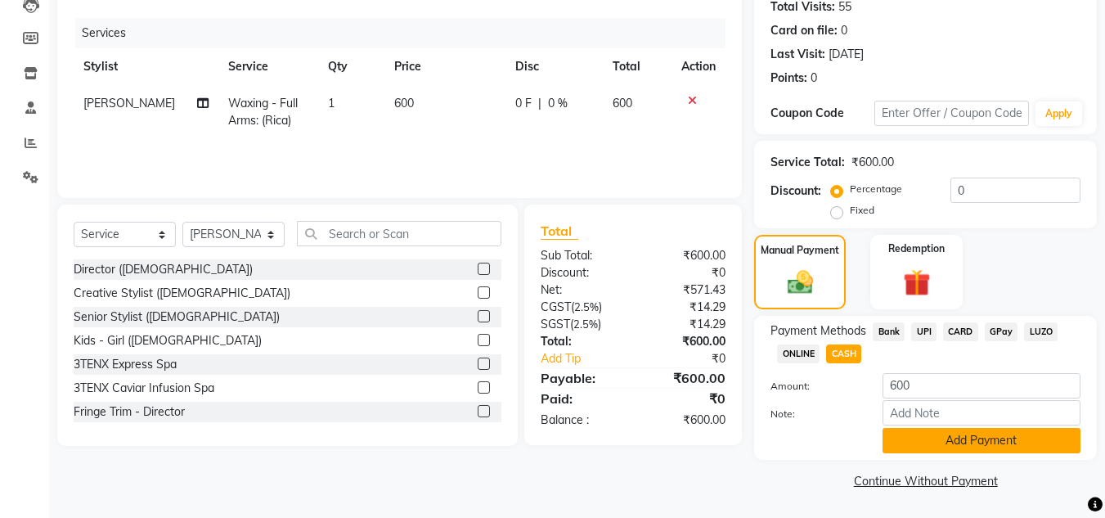
click at [925, 433] on button "Add Payment" at bounding box center [982, 440] width 198 height 25
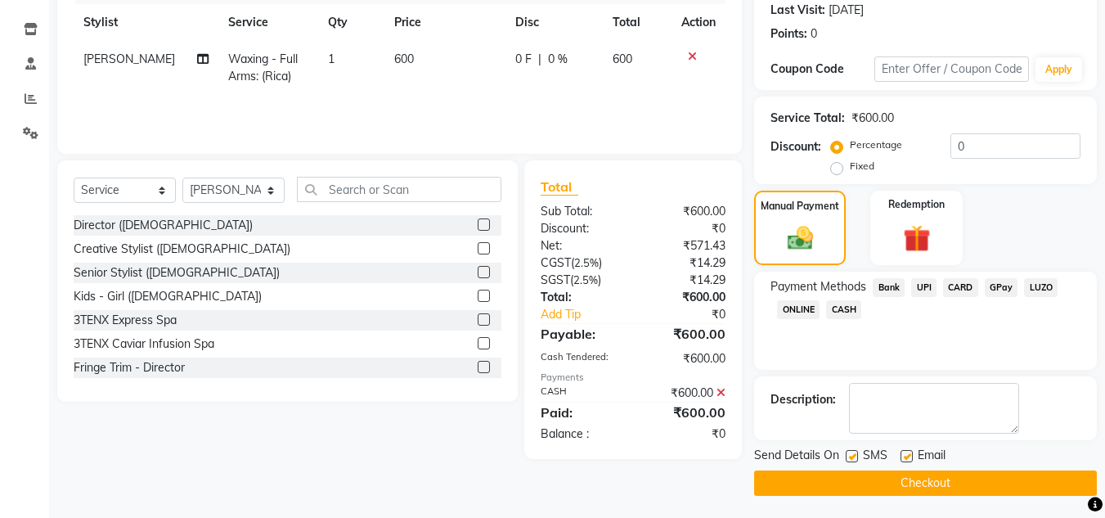
scroll to position [232, 0]
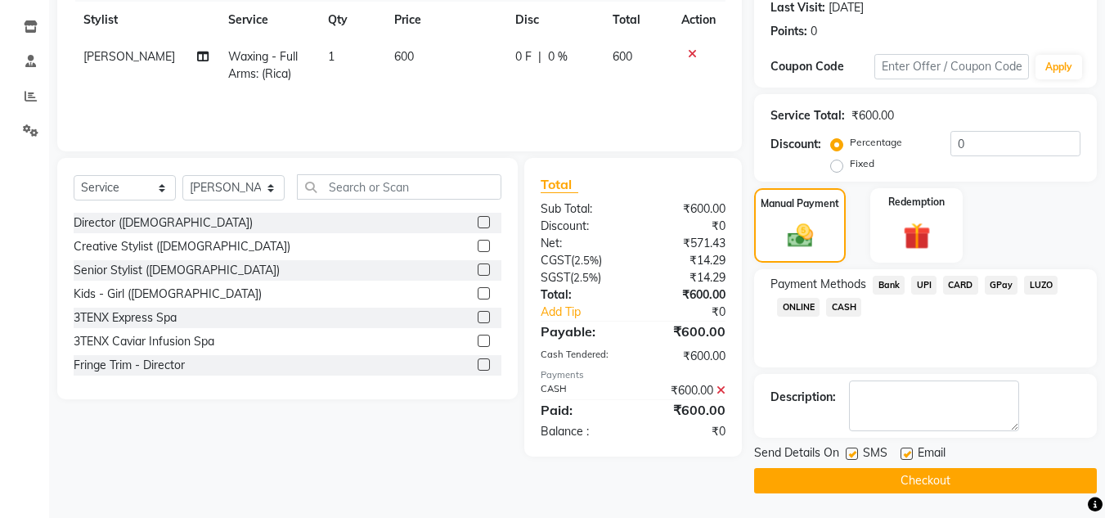
click at [940, 476] on button "Checkout" at bounding box center [925, 480] width 343 height 25
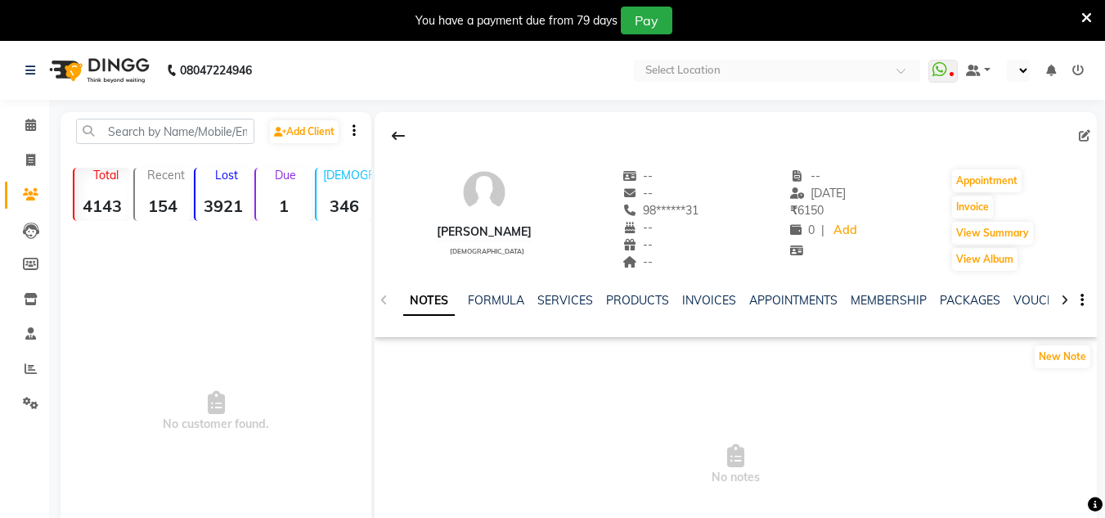
select select "en"
